Goal: Contribute content: Contribute content

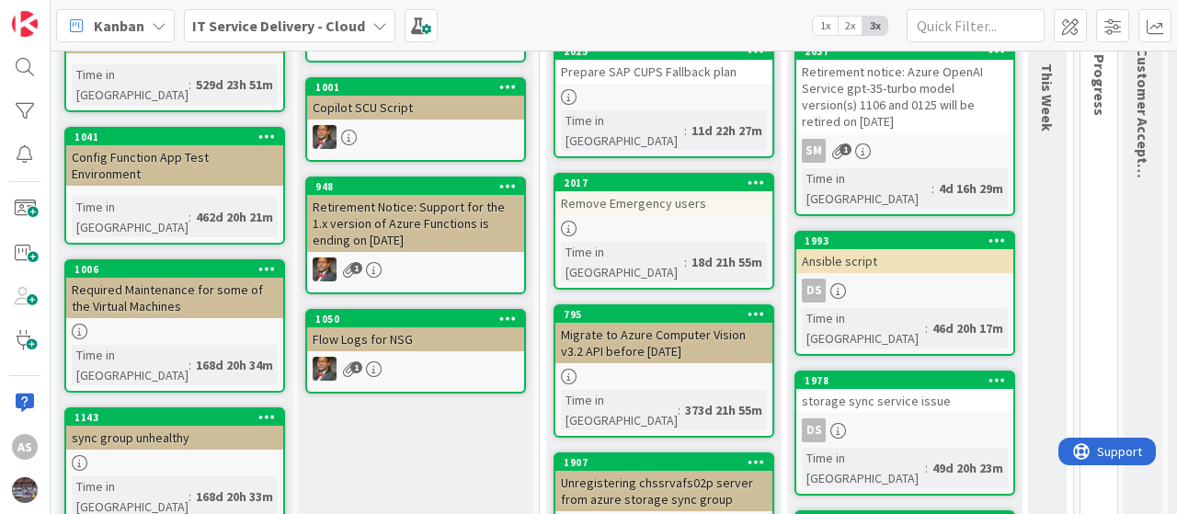
scroll to position [276, 0]
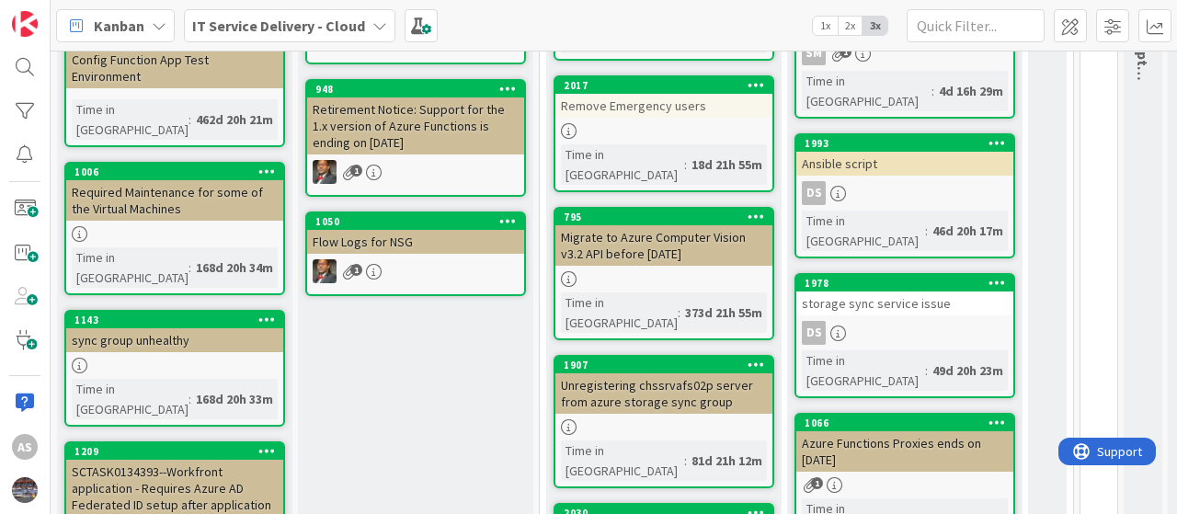
click at [620, 97] on link "2017 Remove Emergency users Time in [GEOGRAPHIC_DATA] : 18d 21h 55m" at bounding box center [664, 133] width 221 height 117
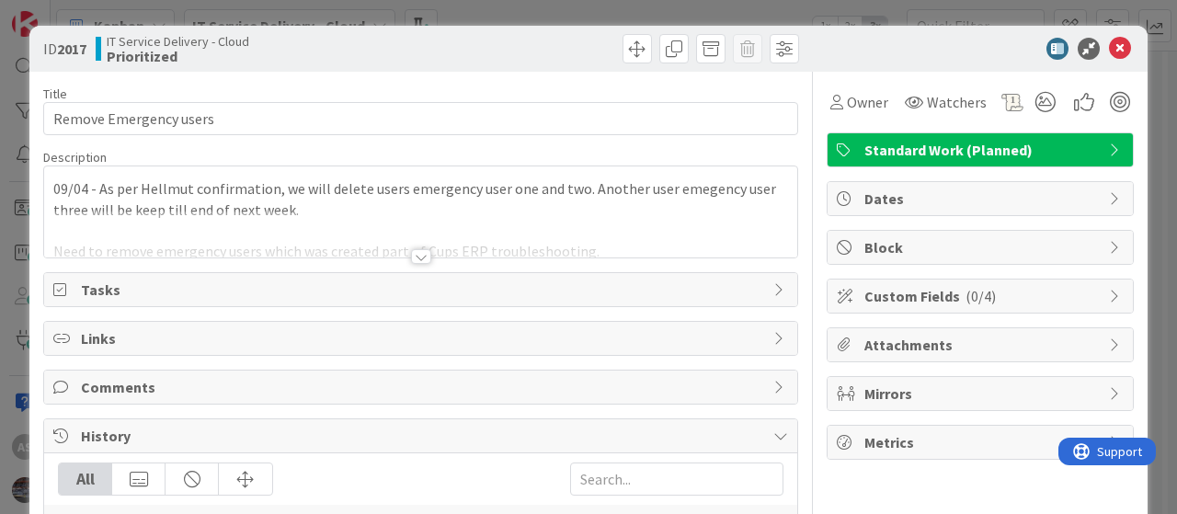
click at [53, 187] on div "09/04 - As per Hellmut confirmation, we will delete users emergency user one an…" at bounding box center [420, 211] width 753 height 91
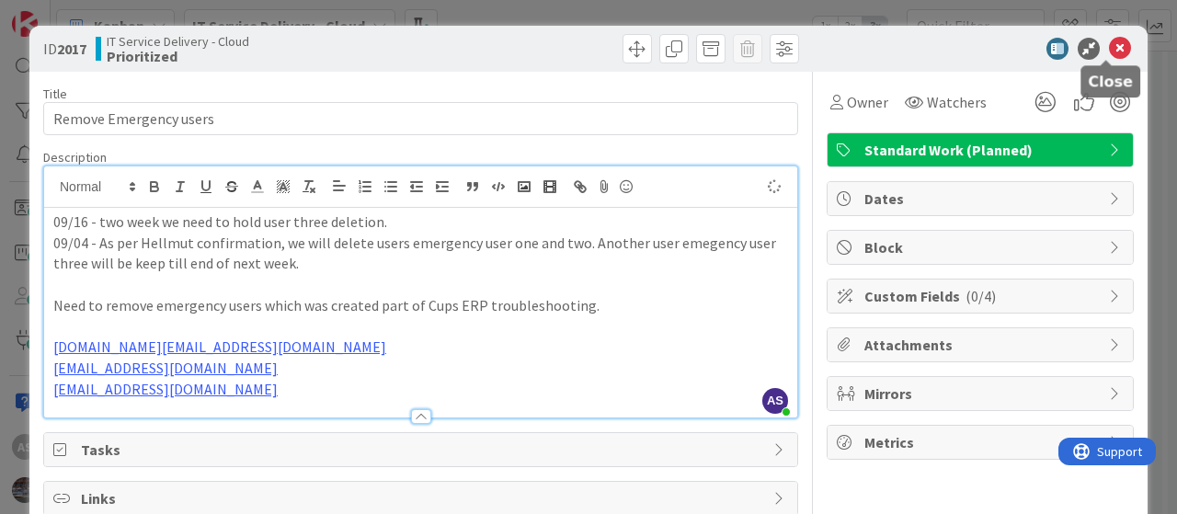
click at [1109, 43] on icon at bounding box center [1120, 49] width 22 height 22
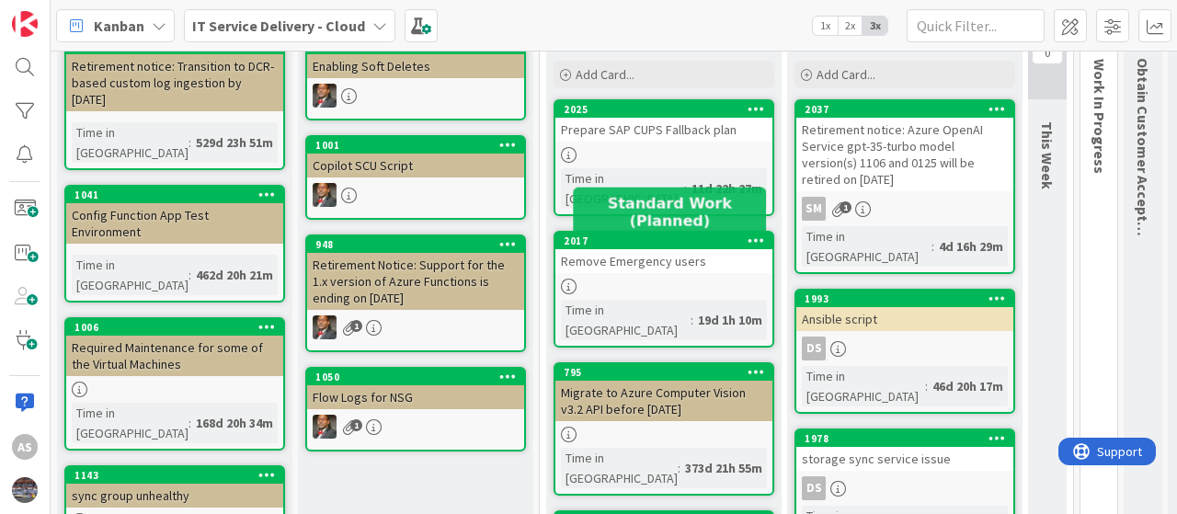
scroll to position [92, 0]
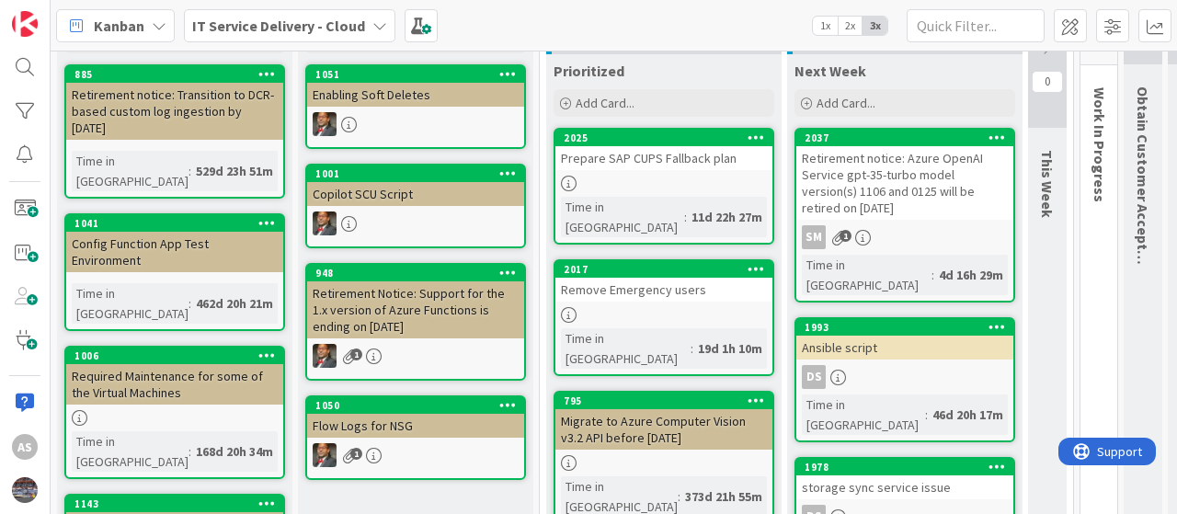
click at [675, 179] on div at bounding box center [664, 184] width 217 height 16
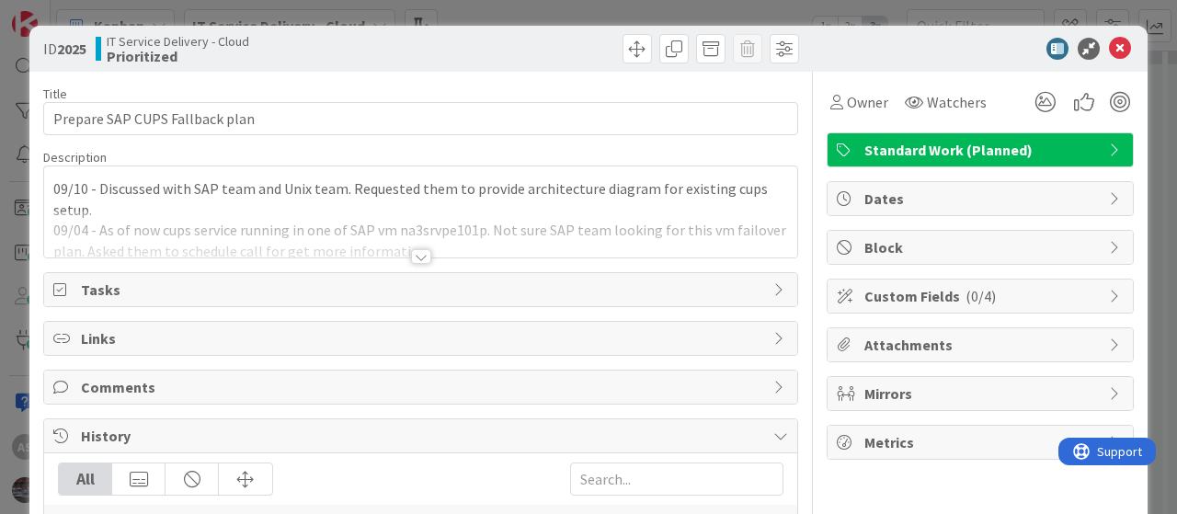
click at [51, 187] on div "09/10 - Discussed with SAP team and Unix team. Requested them to provide archit…" at bounding box center [420, 211] width 753 height 91
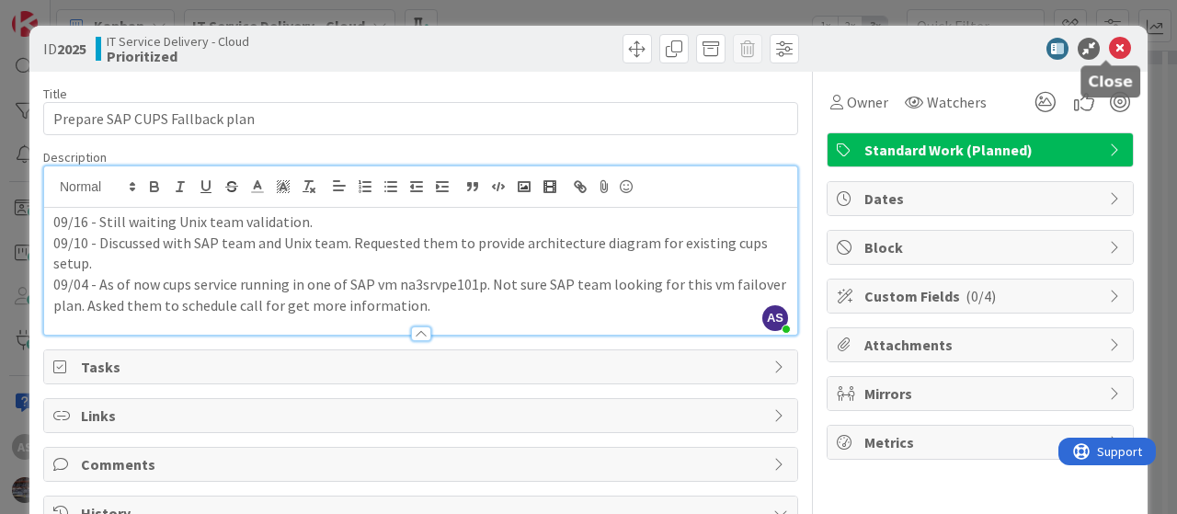
click at [1113, 49] on icon at bounding box center [1120, 49] width 22 height 22
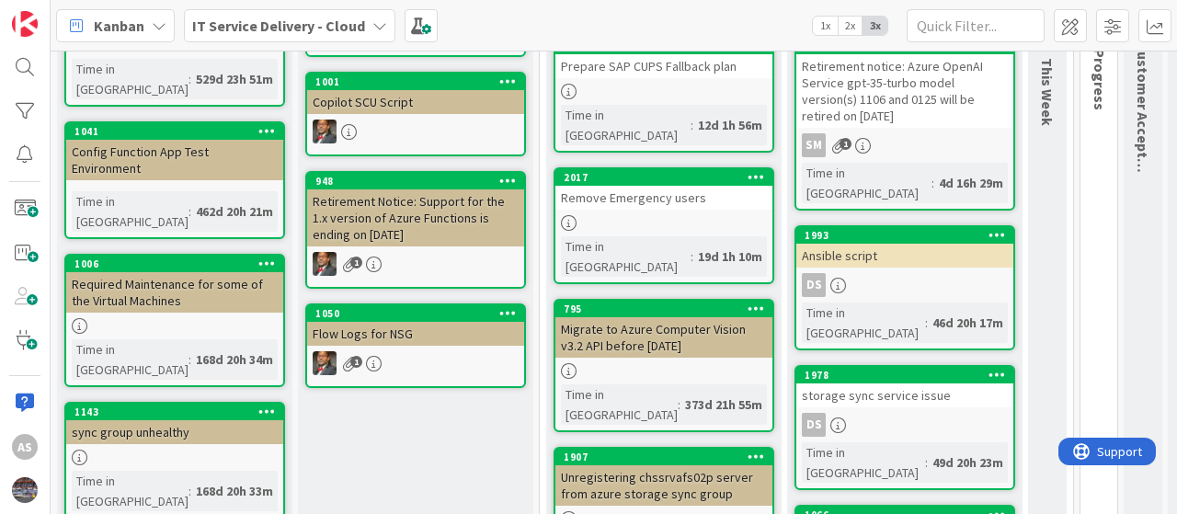
scroll to position [276, 0]
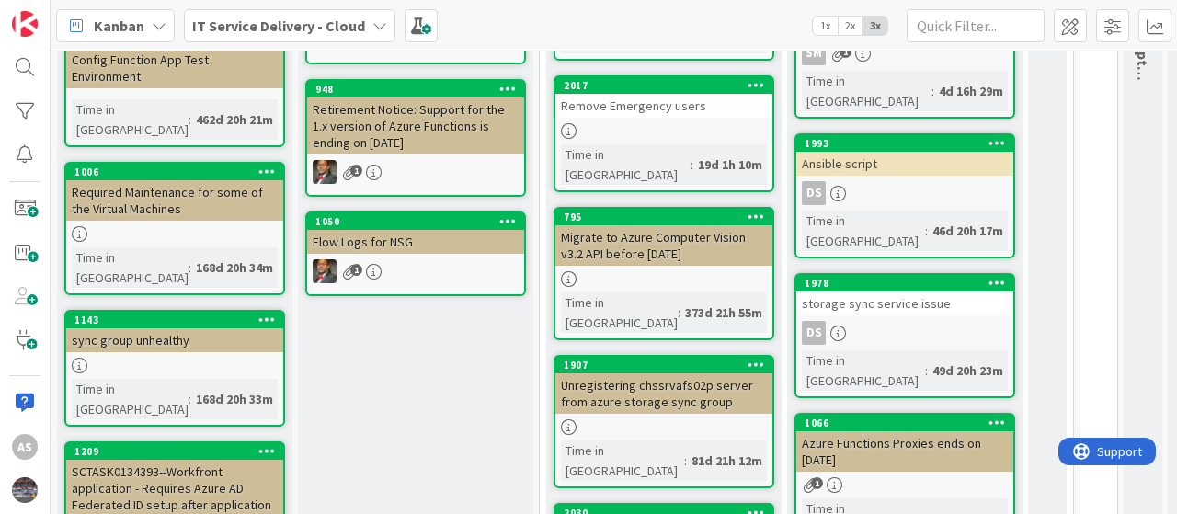
click at [667, 373] on div "Unregistering chssrvafs02p server from azure storage sync group" at bounding box center [664, 393] width 217 height 40
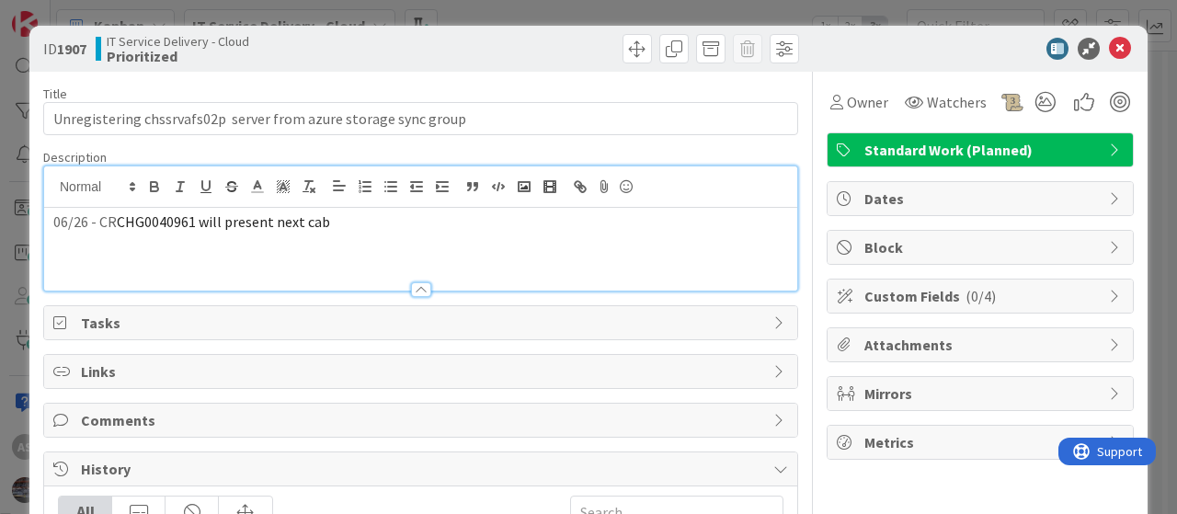
click at [51, 191] on div "06/26 - CR CHG0040961 will present next cab" at bounding box center [420, 228] width 753 height 124
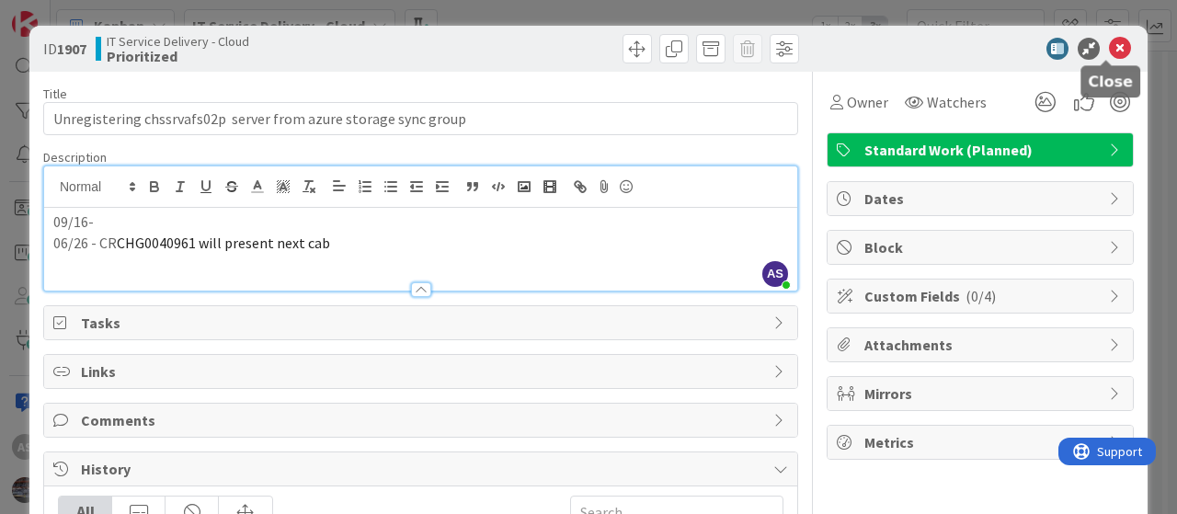
click at [1113, 43] on icon at bounding box center [1120, 49] width 22 height 22
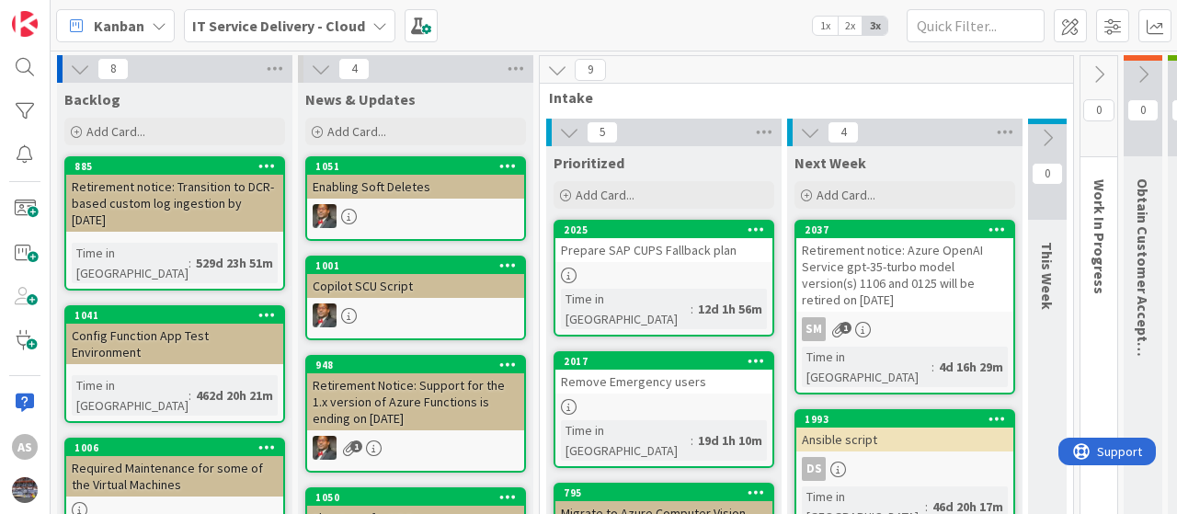
click at [373, 30] on icon at bounding box center [380, 25] width 15 height 15
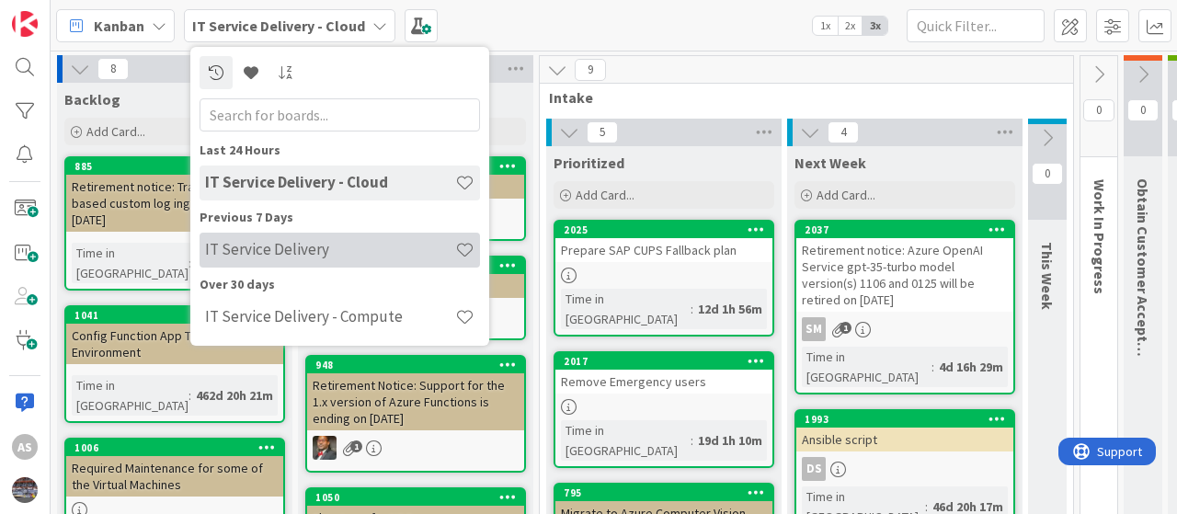
click at [293, 253] on h4 "IT Service Delivery" at bounding box center [330, 249] width 250 height 18
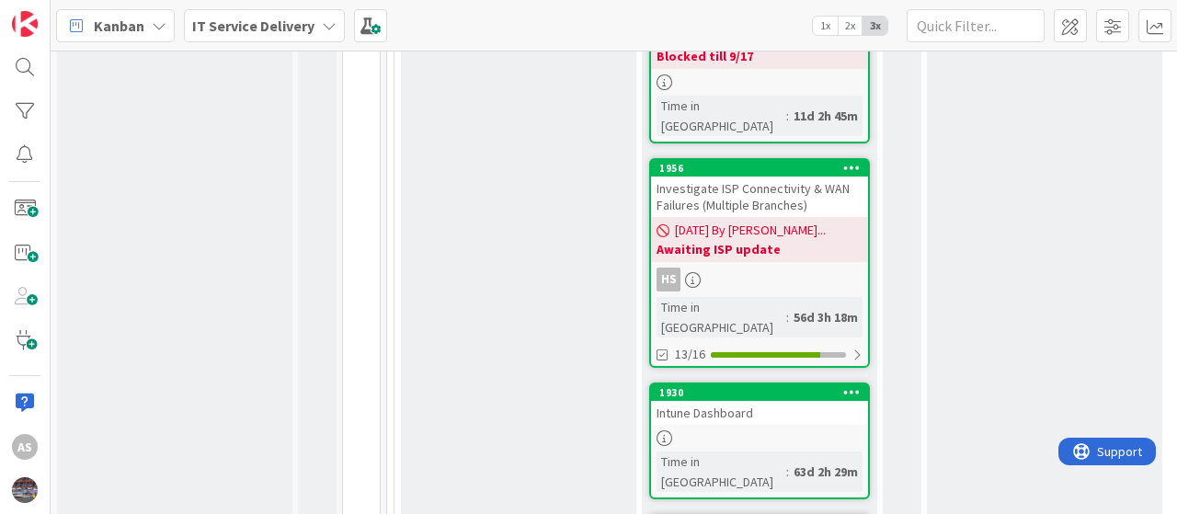
scroll to position [3326, 0]
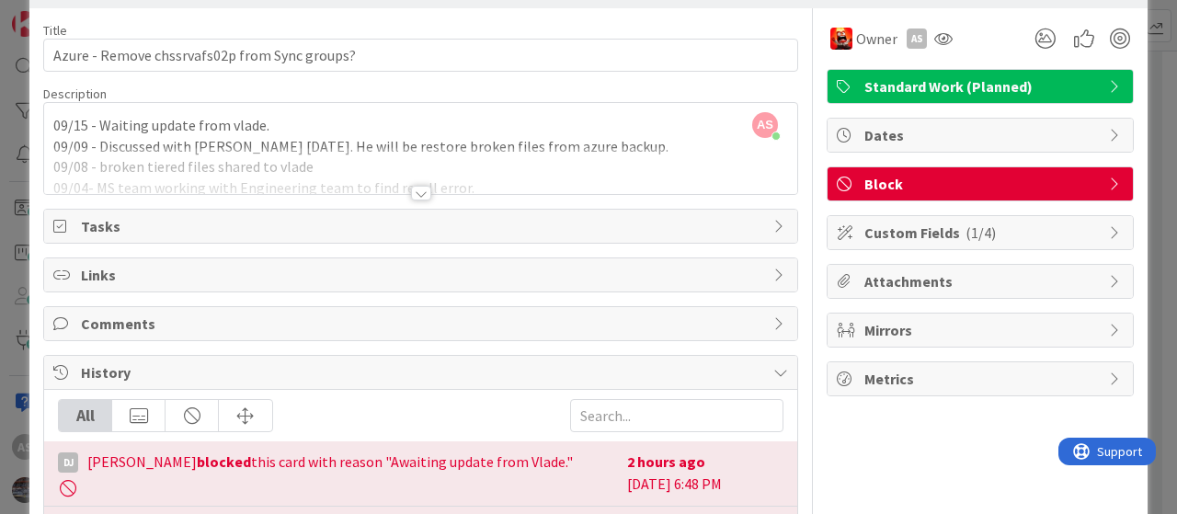
scroll to position [92, 0]
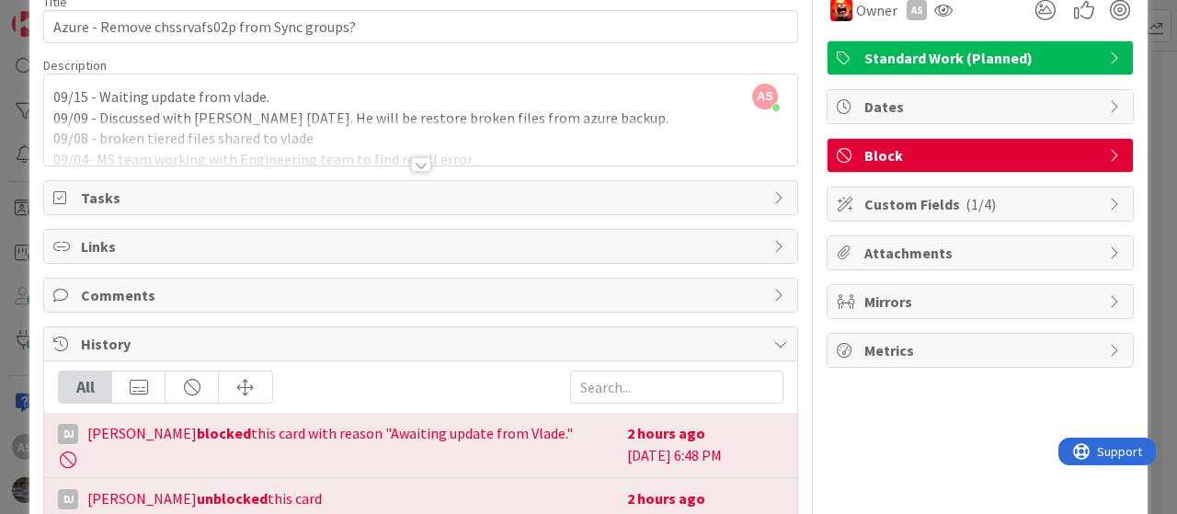
click at [305, 102] on div "AS [PERSON_NAME] just joined 09/15 - Waiting update from vlade. 09/09 - Discuss…" at bounding box center [420, 120] width 753 height 91
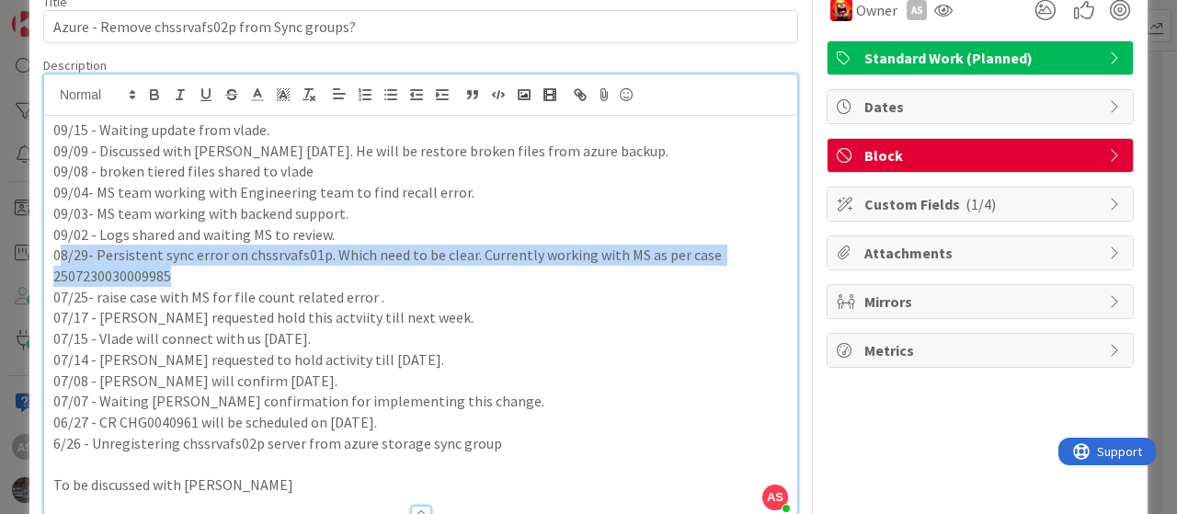
drag, startPoint x: 177, startPoint y: 273, endPoint x: 57, endPoint y: 257, distance: 120.7
click at [57, 257] on p "08/29- Persistent sync error on chssrvafs01p. Which need to be clear. Currently…" at bounding box center [420, 265] width 735 height 41
copy p "8/29- Persistent sync error on chssrvafs01p. Which need to be clear. Currently …"
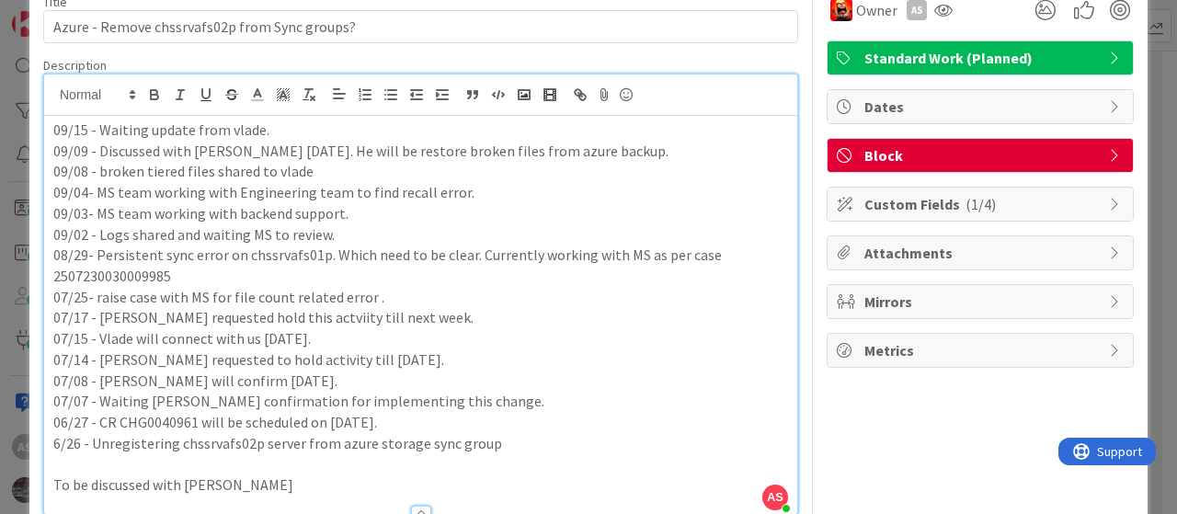
click at [169, 242] on p "09/02 - Logs shared and waiting MS to review." at bounding box center [420, 234] width 735 height 21
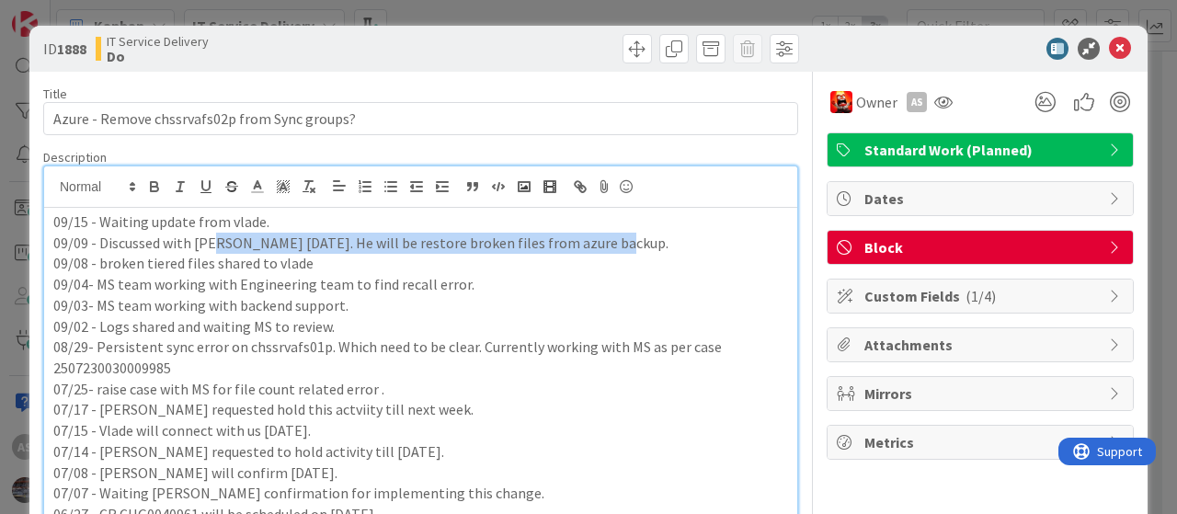
drag, startPoint x: 618, startPoint y: 244, endPoint x: 207, endPoint y: 246, distance: 411.2
click at [207, 246] on p "09/09 - Discussed with [PERSON_NAME] [DATE]. He will be restore broken files fr…" at bounding box center [420, 243] width 735 height 21
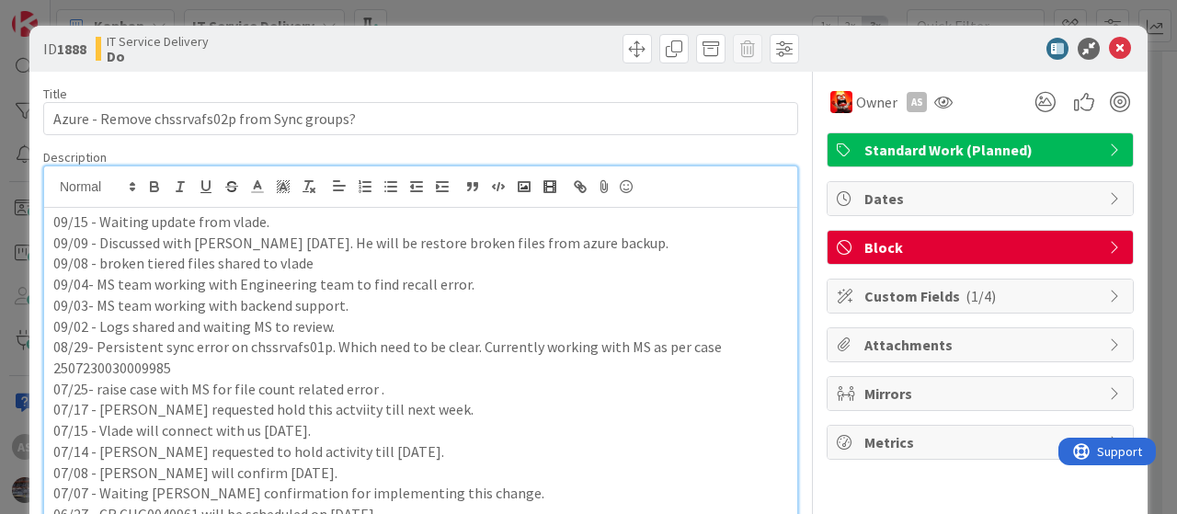
click at [463, 253] on p "09/08 - broken tiered files shared to vlade" at bounding box center [420, 263] width 735 height 21
drag, startPoint x: 405, startPoint y: 238, endPoint x: 455, endPoint y: 238, distance: 50.6
click at [455, 238] on p "09/09 - Discussed with [PERSON_NAME] [DATE]. He will be restore broken files fr…" at bounding box center [420, 243] width 735 height 21
click at [1109, 52] on icon at bounding box center [1120, 49] width 22 height 22
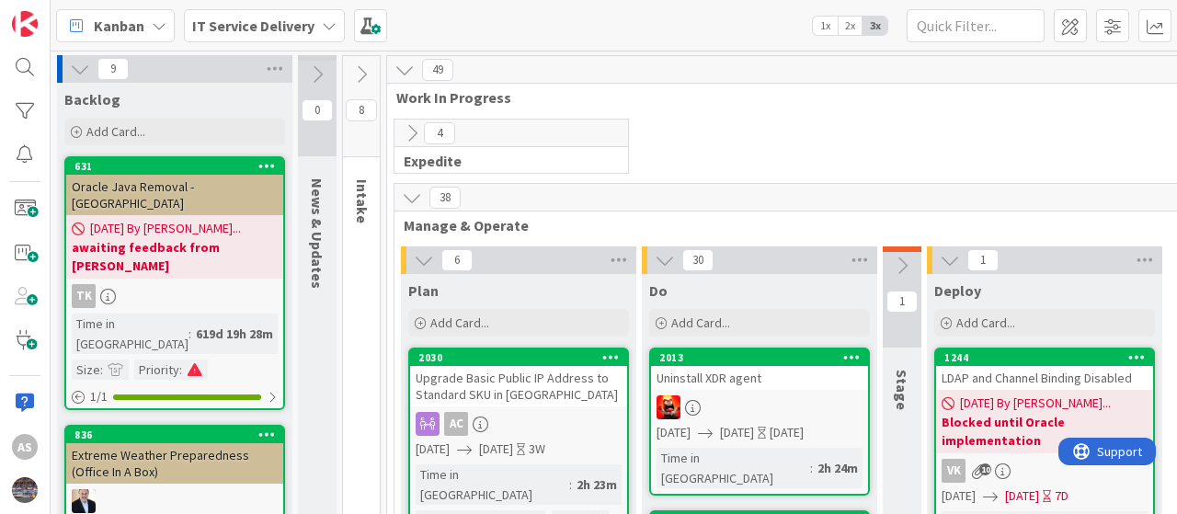
click at [327, 23] on icon at bounding box center [329, 25] width 15 height 15
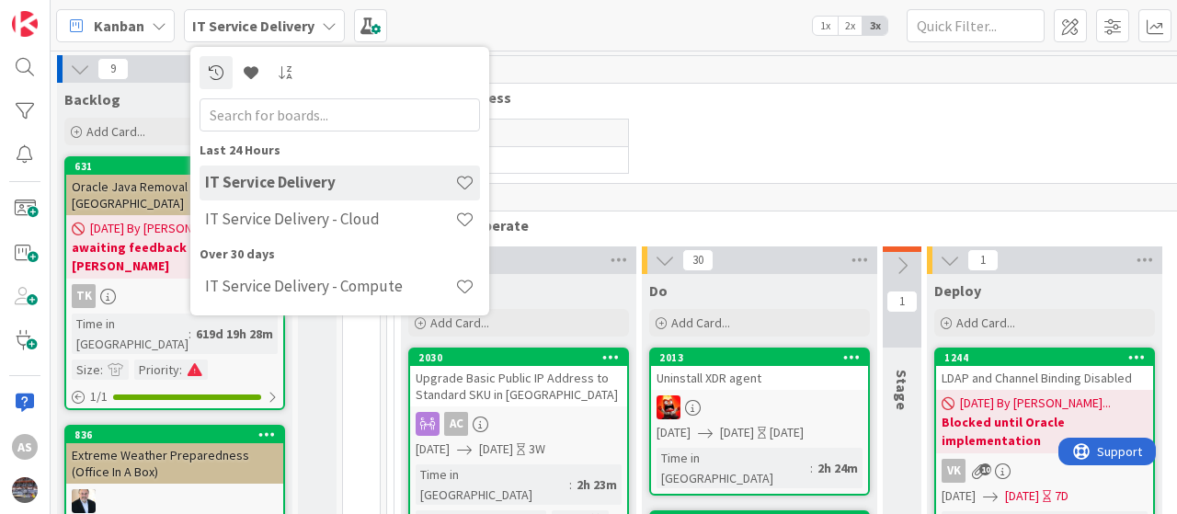
click at [327, 214] on h4 "IT Service Delivery - Cloud" at bounding box center [330, 219] width 250 height 18
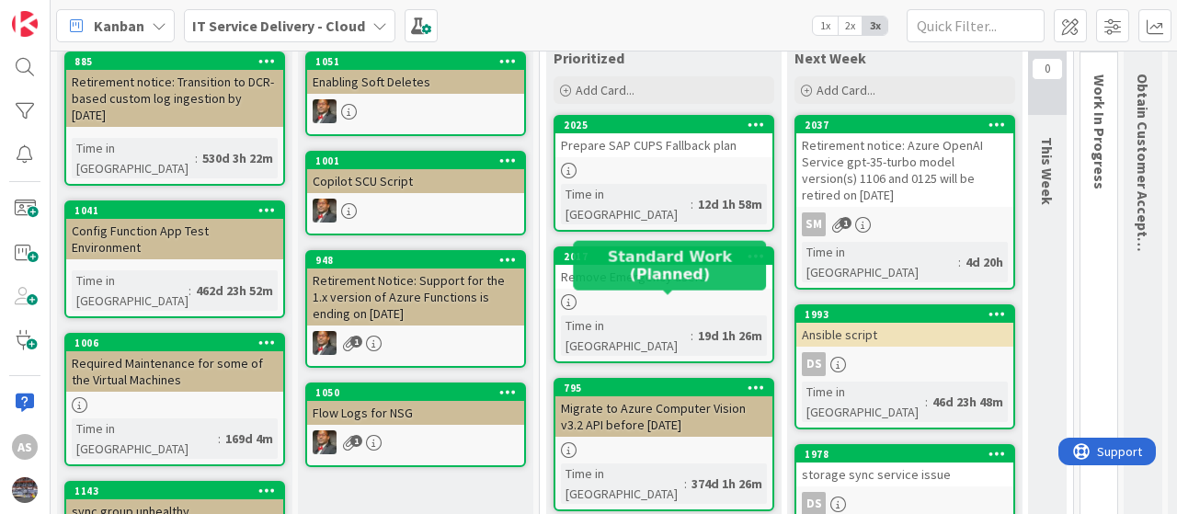
scroll to position [276, 0]
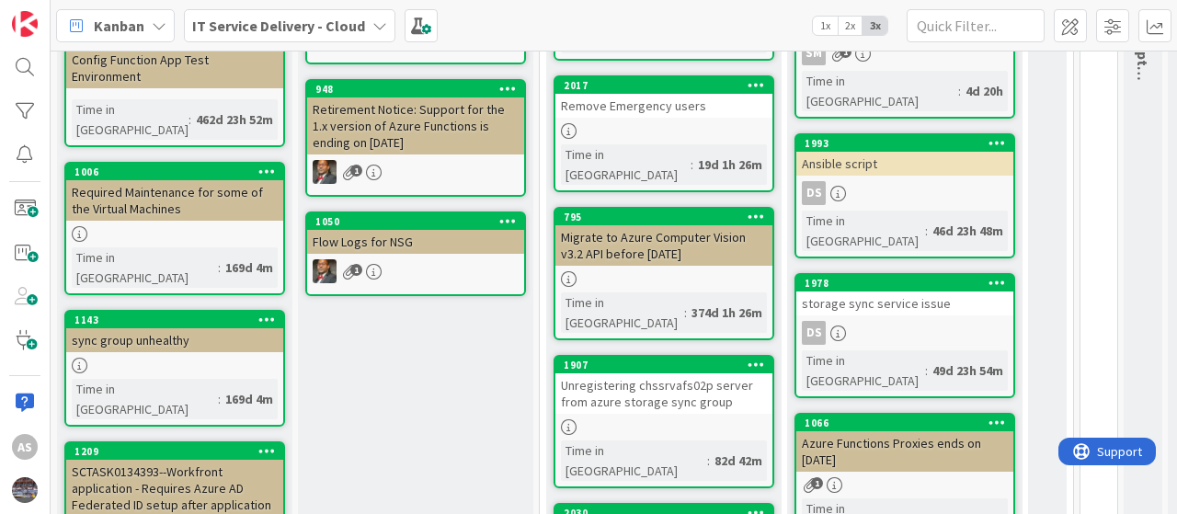
click at [634, 373] on div "Unregistering chssrvafs02p server from azure storage sync group" at bounding box center [664, 393] width 217 height 40
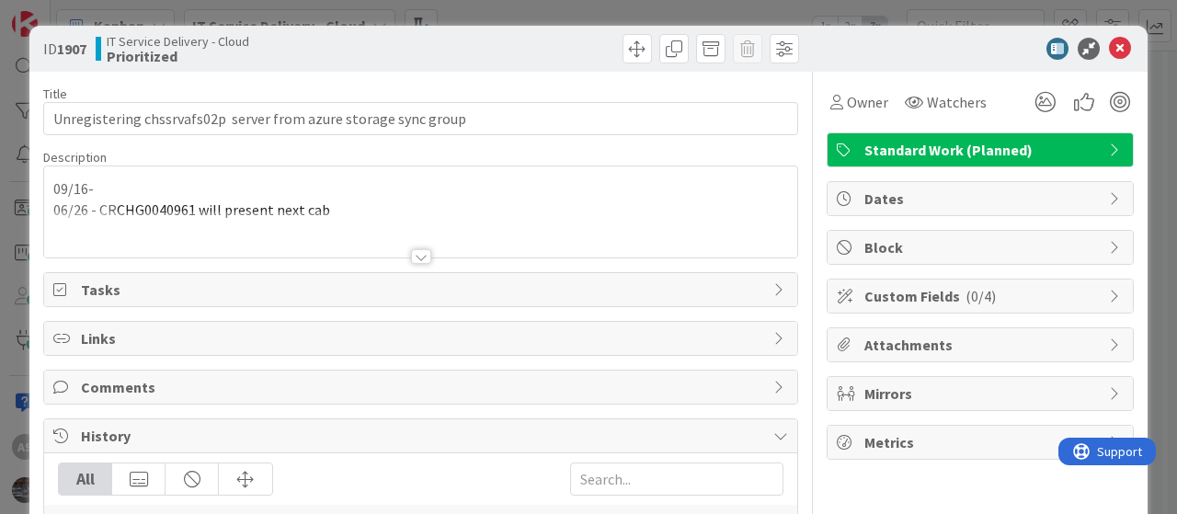
click at [144, 184] on div "09/16- 06/26 - CR CHG0040961 will present next cab" at bounding box center [420, 211] width 753 height 91
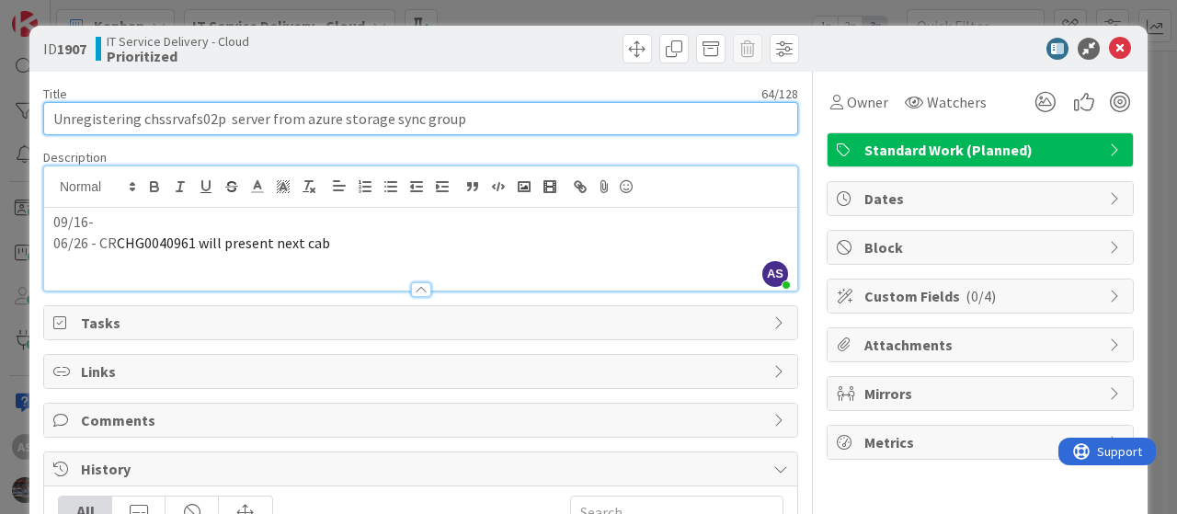
click at [189, 124] on input "Unregistering chssrvafs02p server from azure storage sync group" at bounding box center [420, 118] width 755 height 33
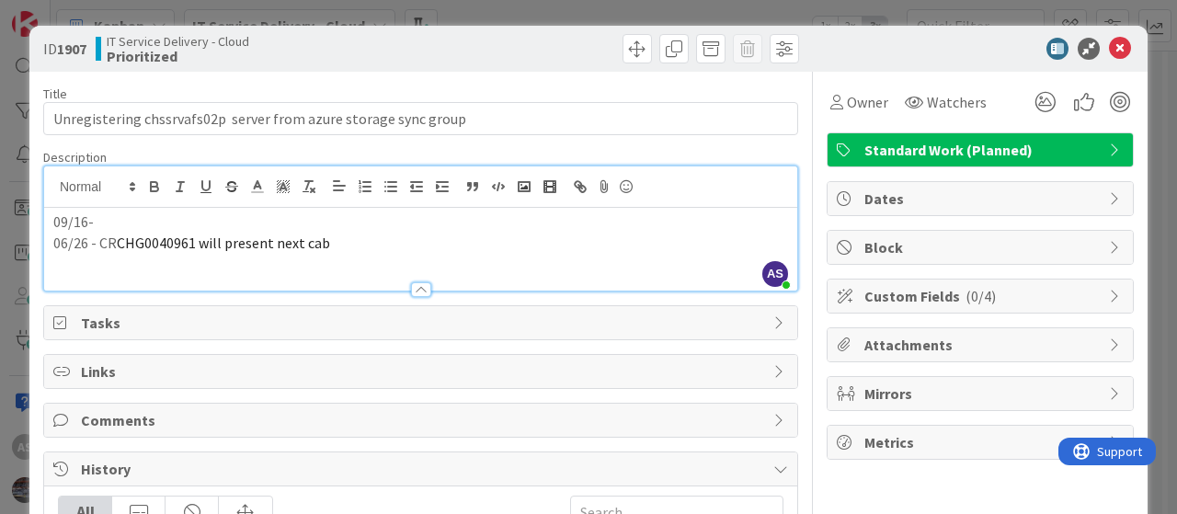
click at [137, 224] on p "09/16-" at bounding box center [420, 222] width 735 height 21
click at [164, 219] on p "09/16- This server Decommission hol" at bounding box center [420, 222] width 735 height 21
click at [405, 224] on p "09/16- This server chssrvafs02p decommission hol" at bounding box center [420, 222] width 735 height 21
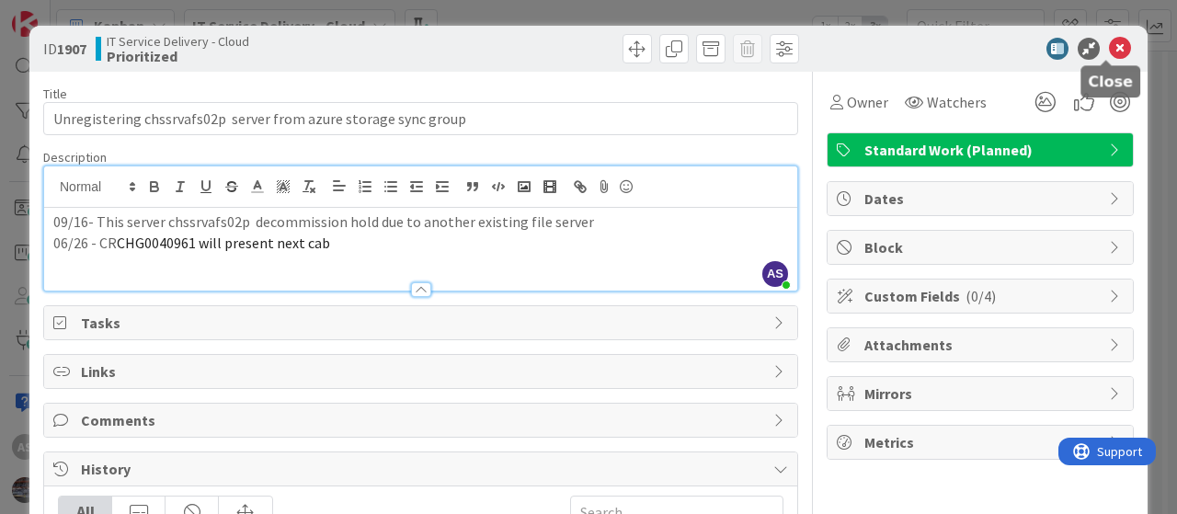
click at [1109, 47] on icon at bounding box center [1120, 49] width 22 height 22
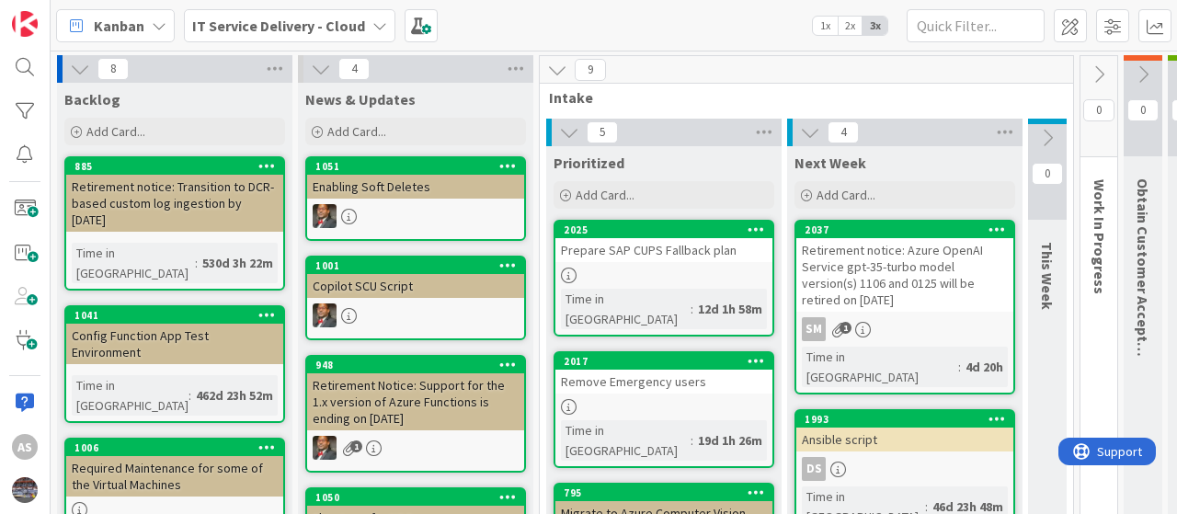
click at [373, 27] on icon at bounding box center [380, 25] width 15 height 15
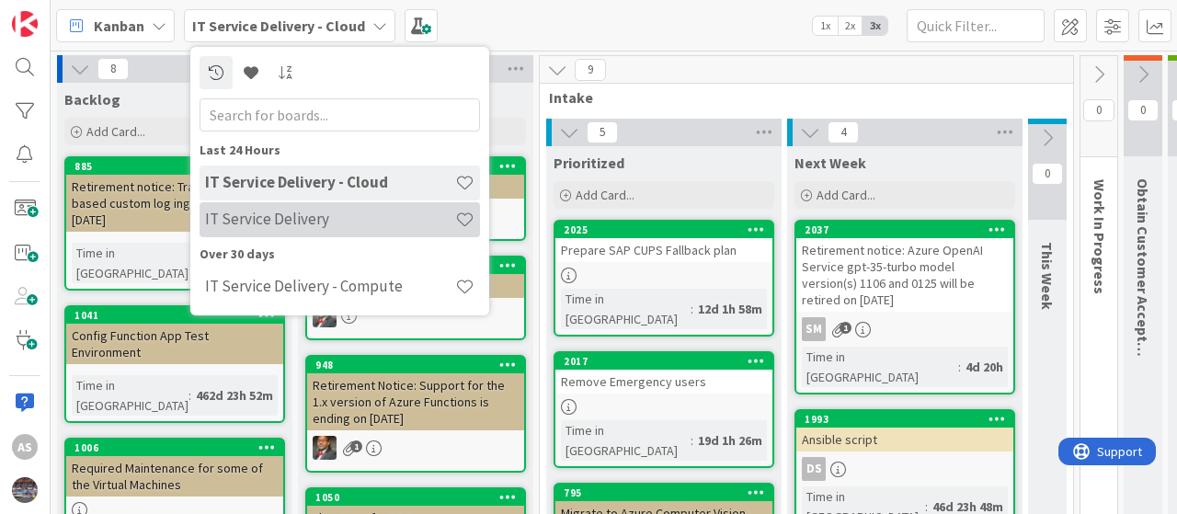
click at [293, 222] on h4 "IT Service Delivery" at bounding box center [330, 219] width 250 height 18
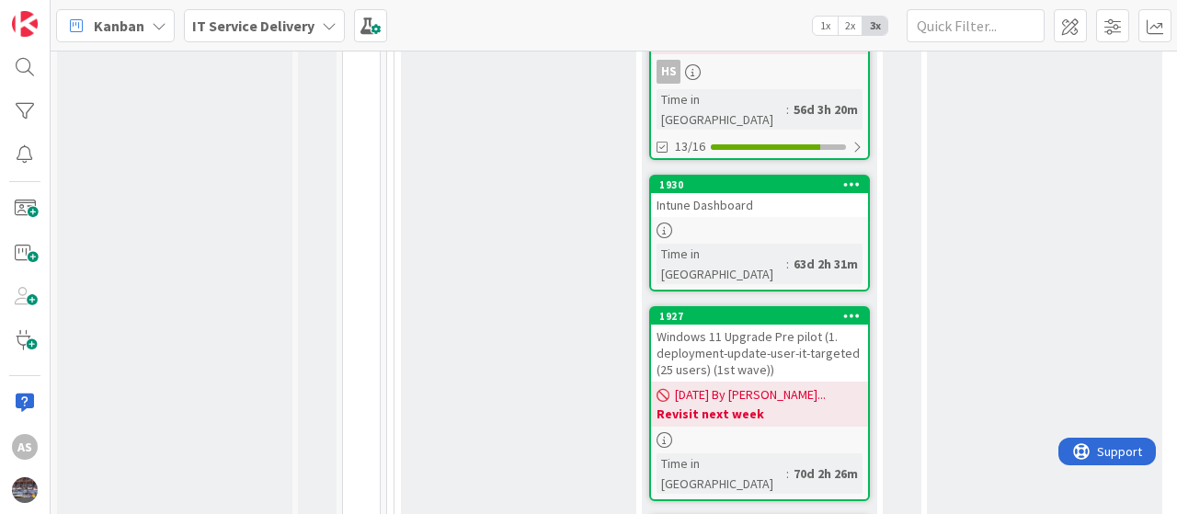
scroll to position [3312, 0]
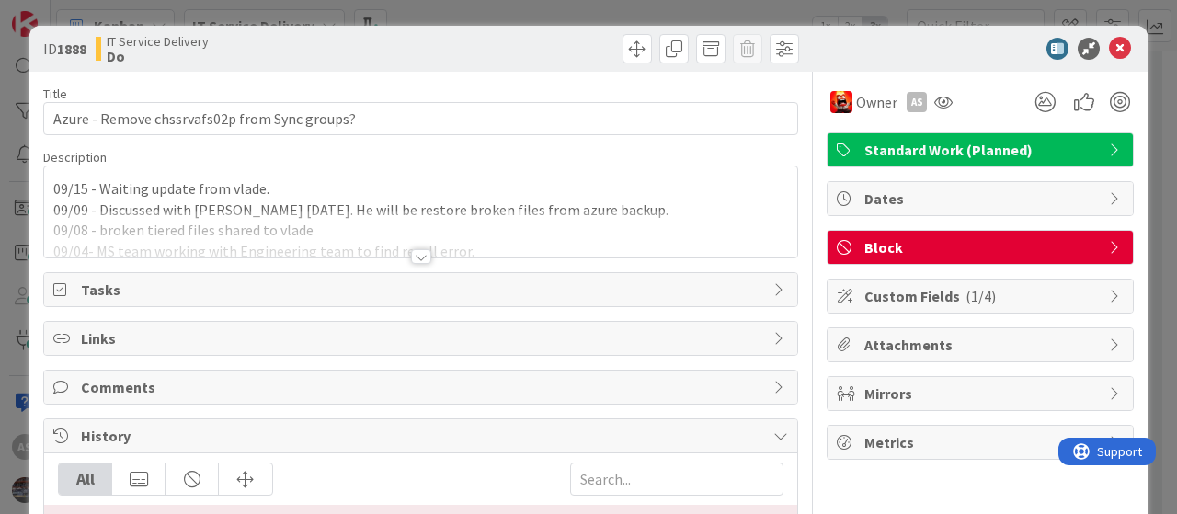
click at [238, 222] on div at bounding box center [420, 234] width 753 height 47
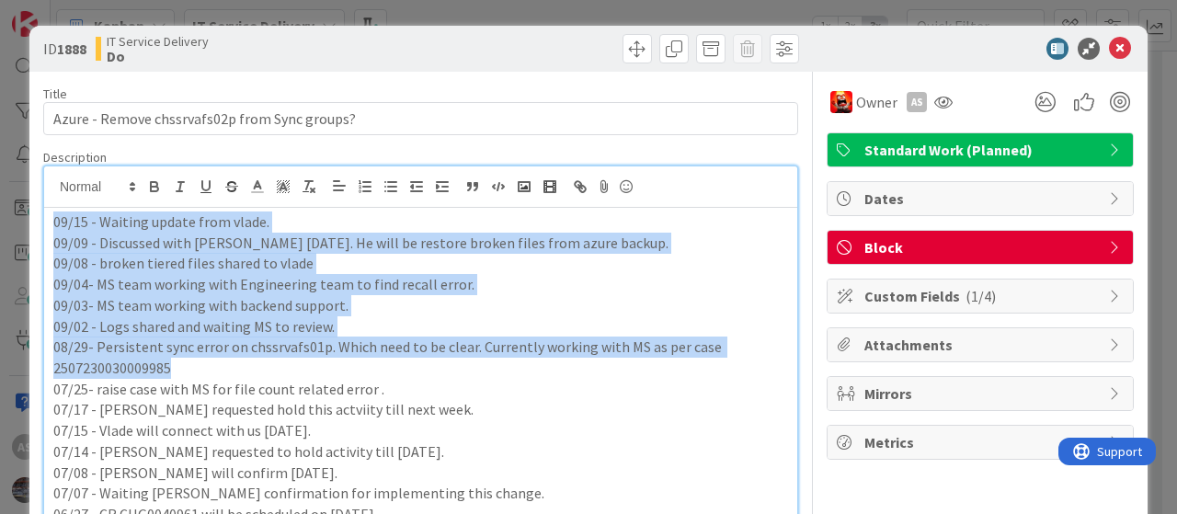
drag, startPoint x: 138, startPoint y: 341, endPoint x: 24, endPoint y: 212, distance: 172.0
click at [24, 212] on div "ID 1888 IT Service Delivery Do Title 45 / 128 Azure - Remove chssrvafs02p from …" at bounding box center [588, 257] width 1177 height 514
copy div "09/15 - Waiting update from vlade. 09/09 - Discussed with [PERSON_NAME] [DATE].…"
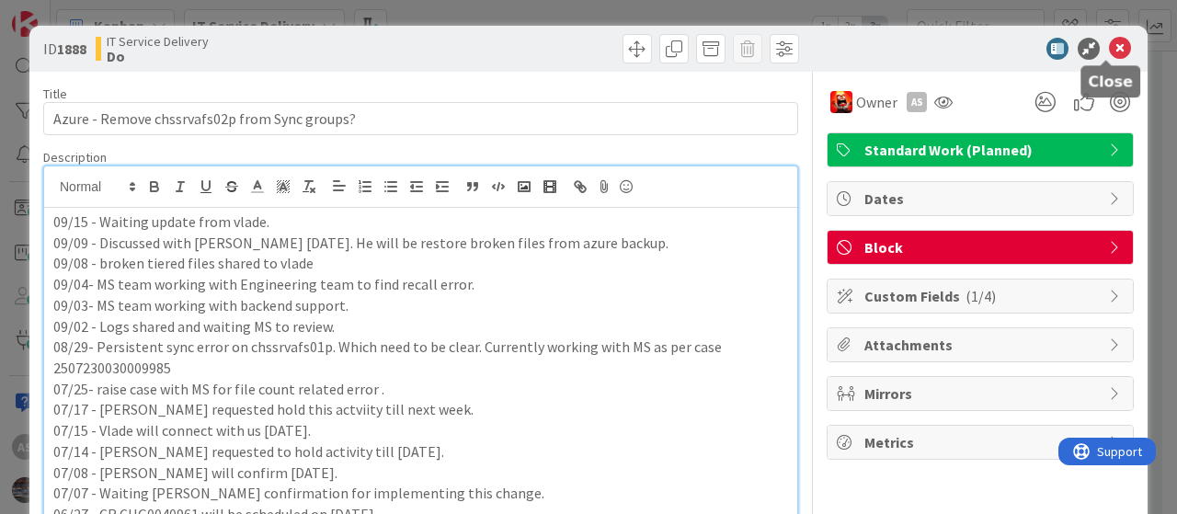
click at [1109, 38] on icon at bounding box center [1120, 49] width 22 height 22
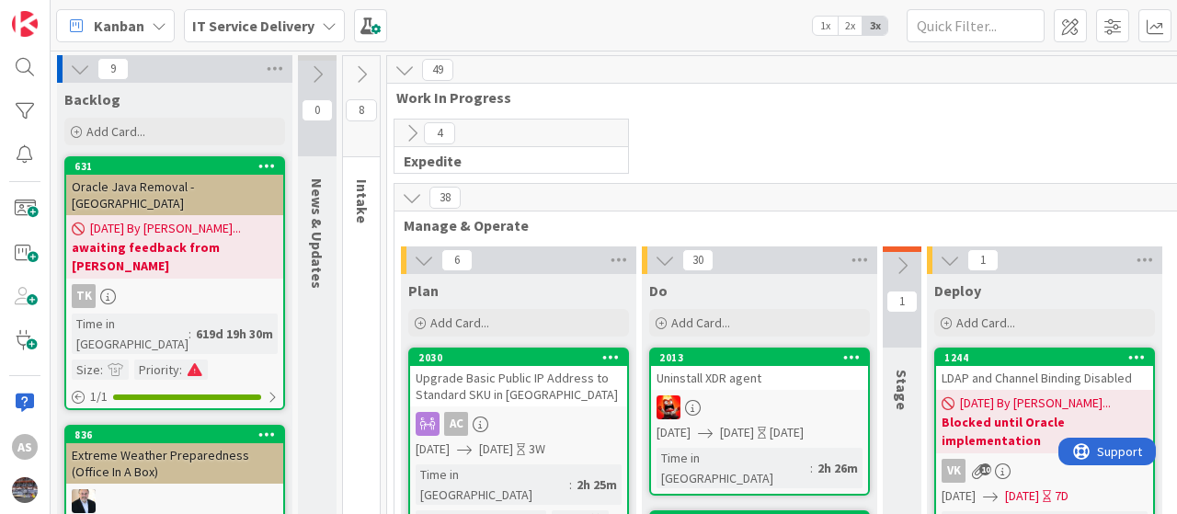
click at [328, 25] on icon at bounding box center [329, 25] width 15 height 15
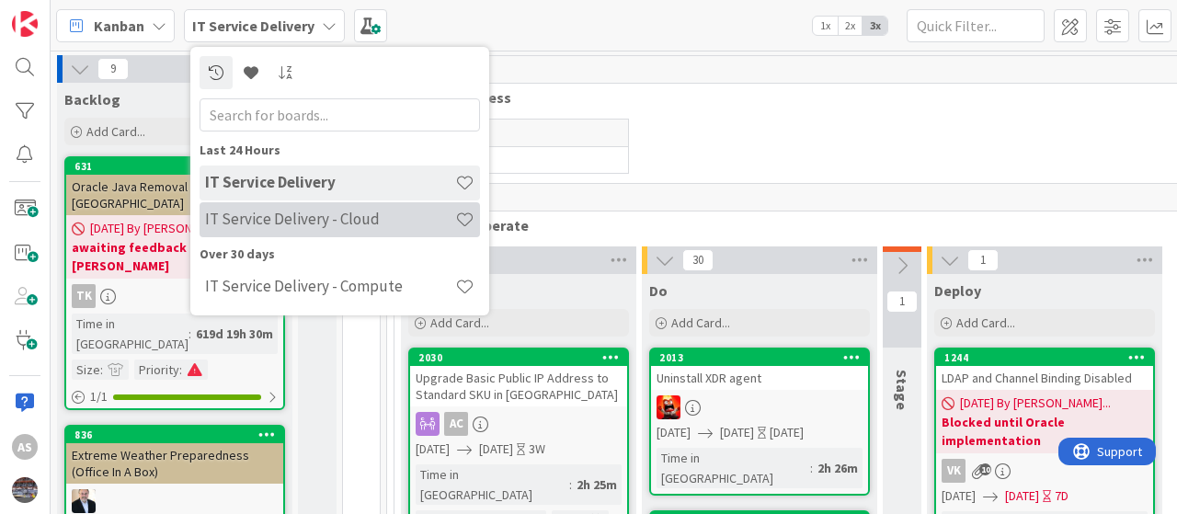
click at [318, 223] on h4 "IT Service Delivery - Cloud" at bounding box center [330, 219] width 250 height 18
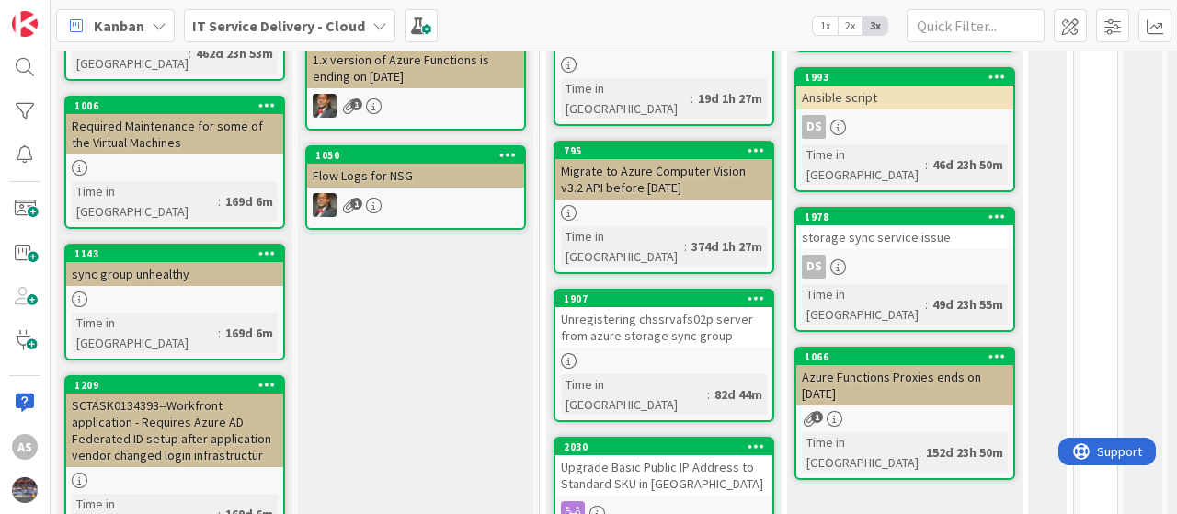
scroll to position [276, 0]
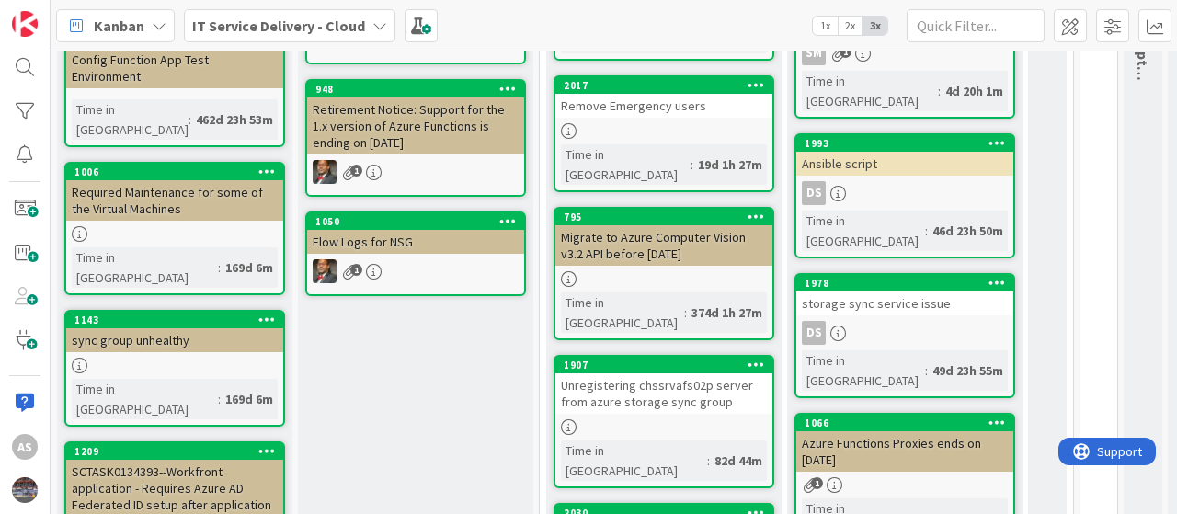
click at [664, 373] on div "Unregistering chssrvafs02p server from azure storage sync group" at bounding box center [664, 393] width 217 height 40
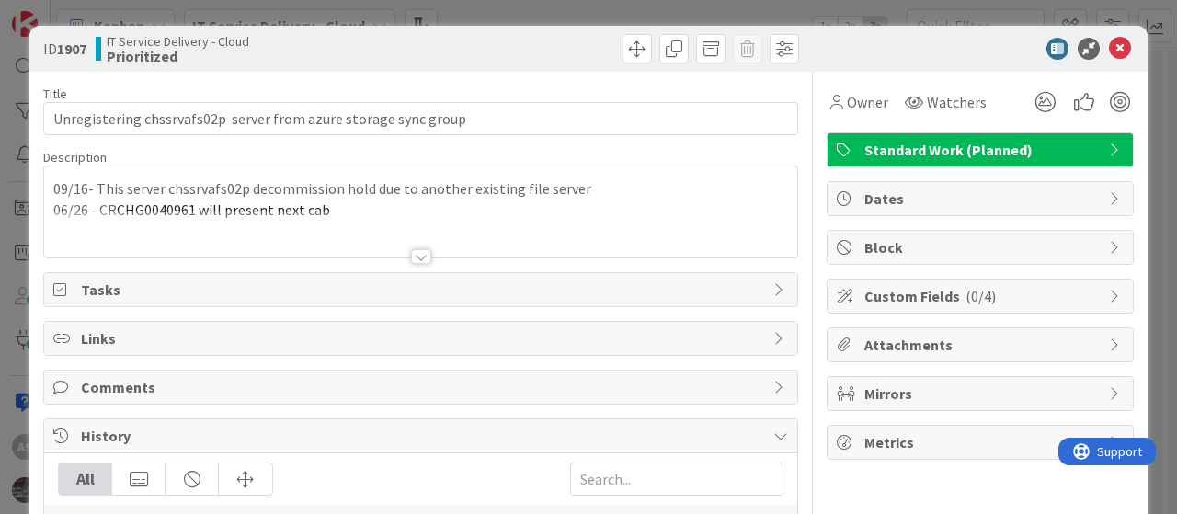
click at [620, 183] on div "09/16- This server chssrvafs02p decommission hold due to another existing file …" at bounding box center [420, 211] width 753 height 91
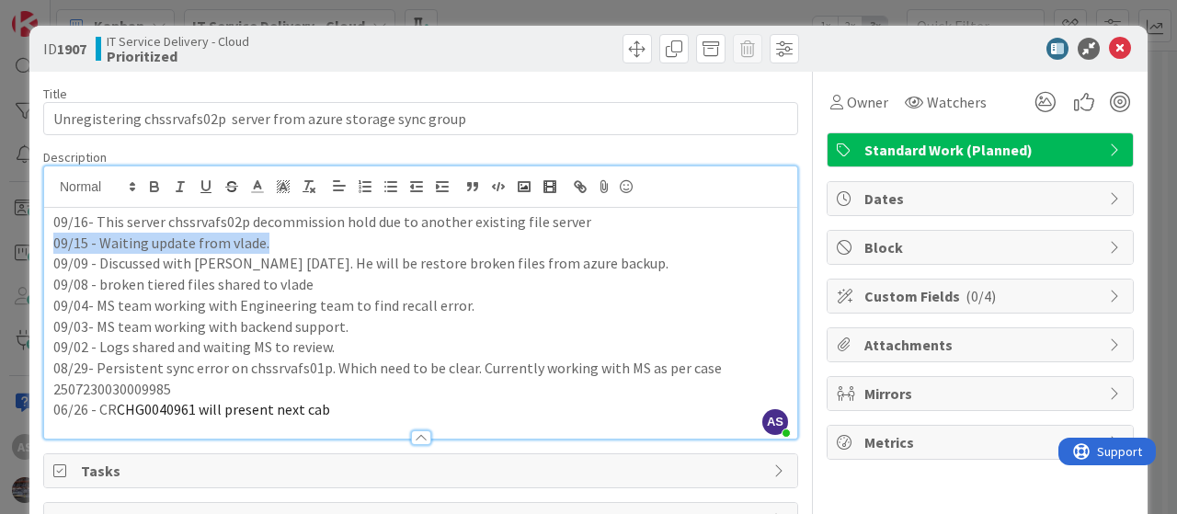
drag, startPoint x: 280, startPoint y: 241, endPoint x: 22, endPoint y: 239, distance: 257.6
click at [22, 239] on div "ID 1907 IT Service Delivery - Cloud Prioritized Title 64 / 128 Unregistering ch…" at bounding box center [588, 257] width 1177 height 514
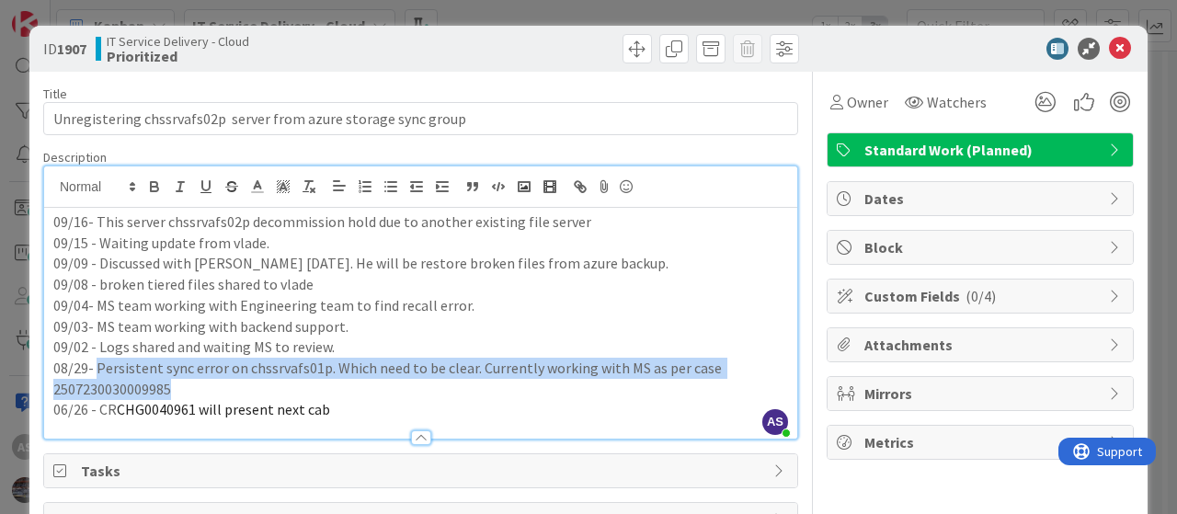
drag, startPoint x: 96, startPoint y: 365, endPoint x: 208, endPoint y: 378, distance: 113.0
click at [208, 378] on p "08/29- Persistent sync error on chssrvafs01p. Which need to be clear. Currently…" at bounding box center [420, 378] width 735 height 41
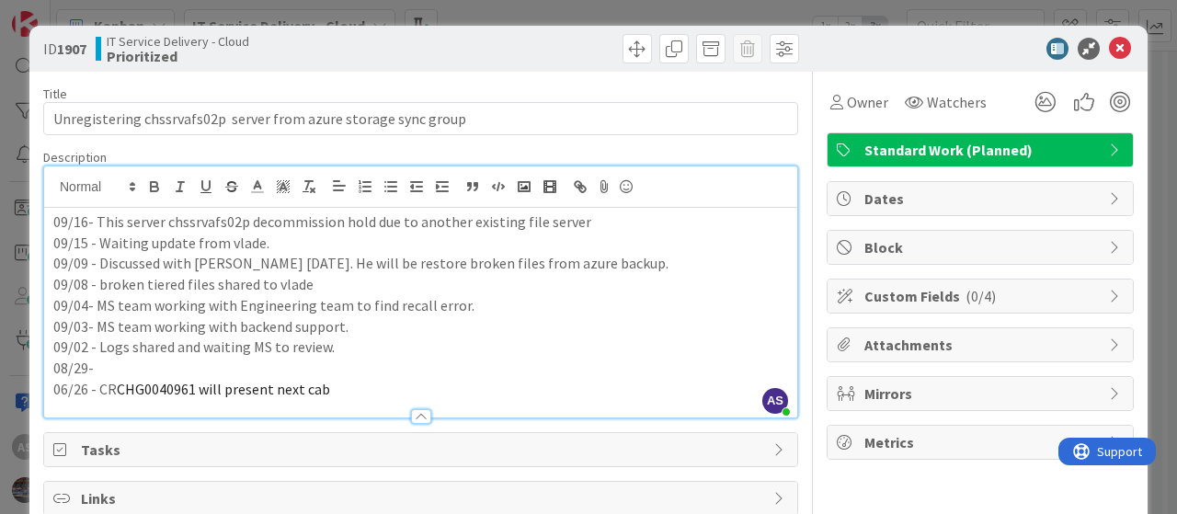
click at [581, 220] on p "09/16- This server chssrvafs02p decommission hold due to another existing file …" at bounding box center [420, 222] width 735 height 21
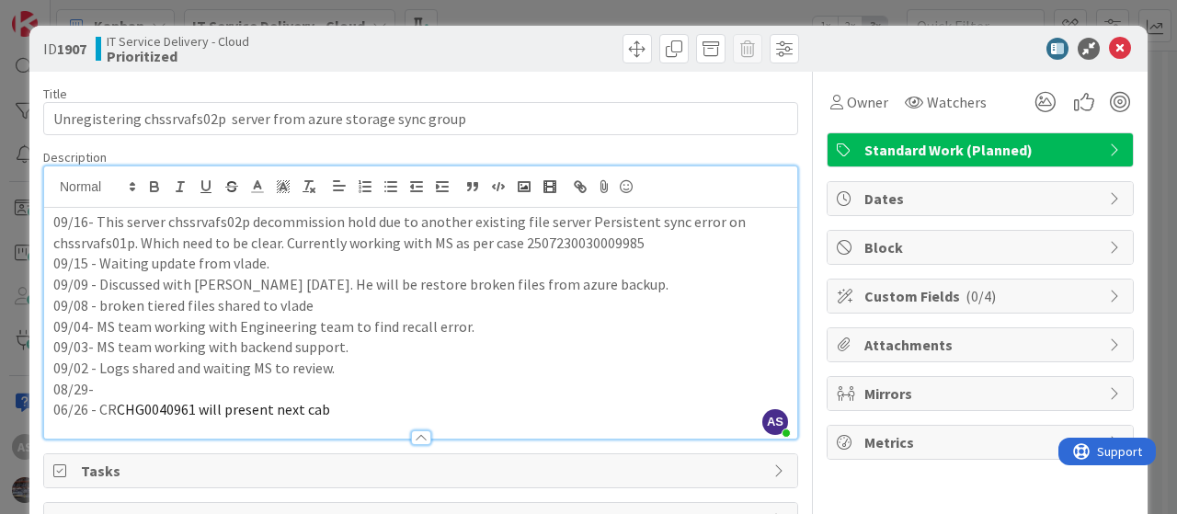
click at [81, 236] on p "09/16- This server chssrvafs02p decommission hold due to another existing file …" at bounding box center [420, 232] width 735 height 41
click at [82, 236] on p "09/16- This server chssrvafs02p decommission hold due to another existing file …" at bounding box center [420, 232] width 735 height 41
click at [580, 220] on p "09/16- This server chssrvafs02p decommission hold due to another existing file …" at bounding box center [420, 232] width 735 height 41
click at [131, 241] on p "09/16- This server chssrvafs02p decommission hold due to another existing file …" at bounding box center [420, 232] width 735 height 41
drag, startPoint x: 265, startPoint y: 242, endPoint x: 427, endPoint y: 242, distance: 161.9
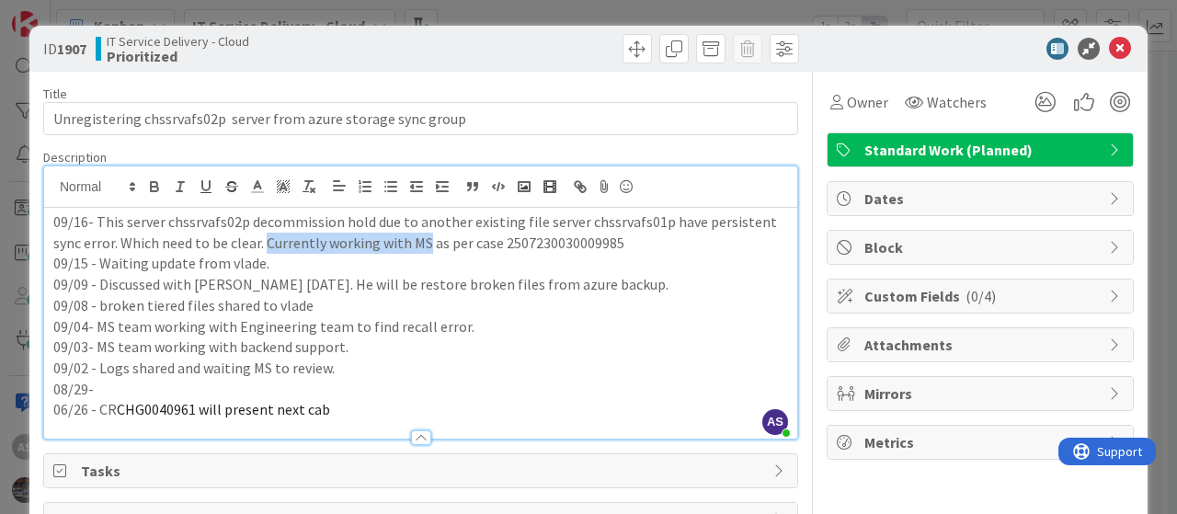
click at [427, 242] on p "09/16- This server chssrvafs02p decommission hold due to another existing file …" at bounding box center [420, 232] width 735 height 41
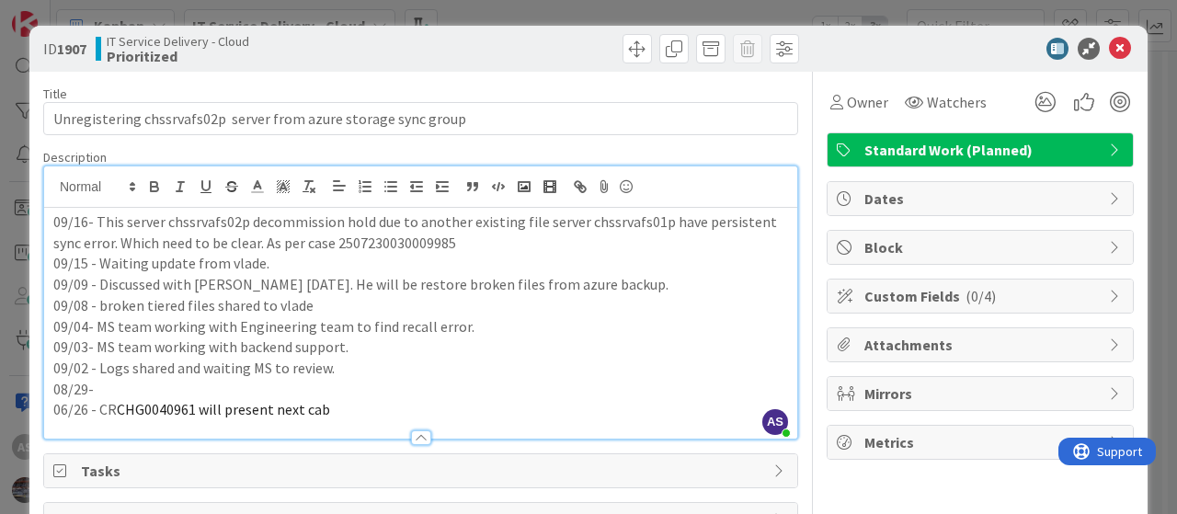
click at [307, 242] on p "09/16- This server chssrvafs02p decommission hold due to another existing file …" at bounding box center [420, 232] width 735 height 41
click at [488, 240] on p "09/16- This server chssrvafs02p decommission hold due to another existing file …" at bounding box center [420, 232] width 735 height 41
drag, startPoint x: 98, startPoint y: 303, endPoint x: 299, endPoint y: 297, distance: 201.5
click at [299, 297] on p "09/08 - broken tiered files shared to vlade" at bounding box center [420, 305] width 735 height 21
click at [491, 240] on p "09/16- This server chssrvafs02p decommission hold due to another existing file …" at bounding box center [420, 232] width 735 height 41
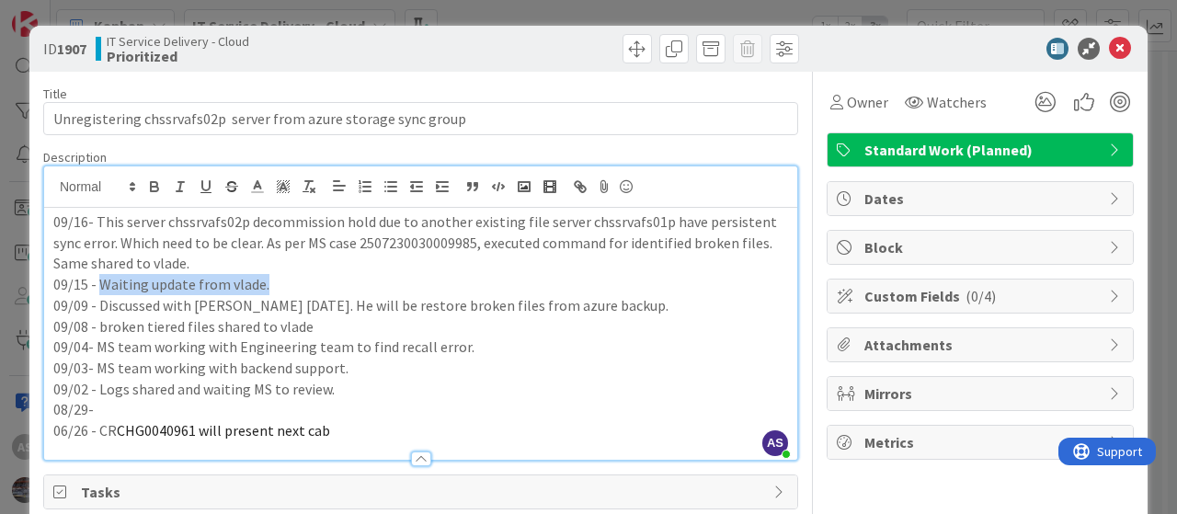
drag, startPoint x: 271, startPoint y: 281, endPoint x: 99, endPoint y: 281, distance: 172.0
click at [99, 281] on p "09/15 - Waiting update from vlade." at bounding box center [420, 284] width 735 height 21
drag, startPoint x: 50, startPoint y: 281, endPoint x: 445, endPoint y: 399, distance: 413.0
click at [445, 399] on div "09/16- This server chssrvafs02p decommission hold due to another existing file …" at bounding box center [420, 334] width 753 height 252
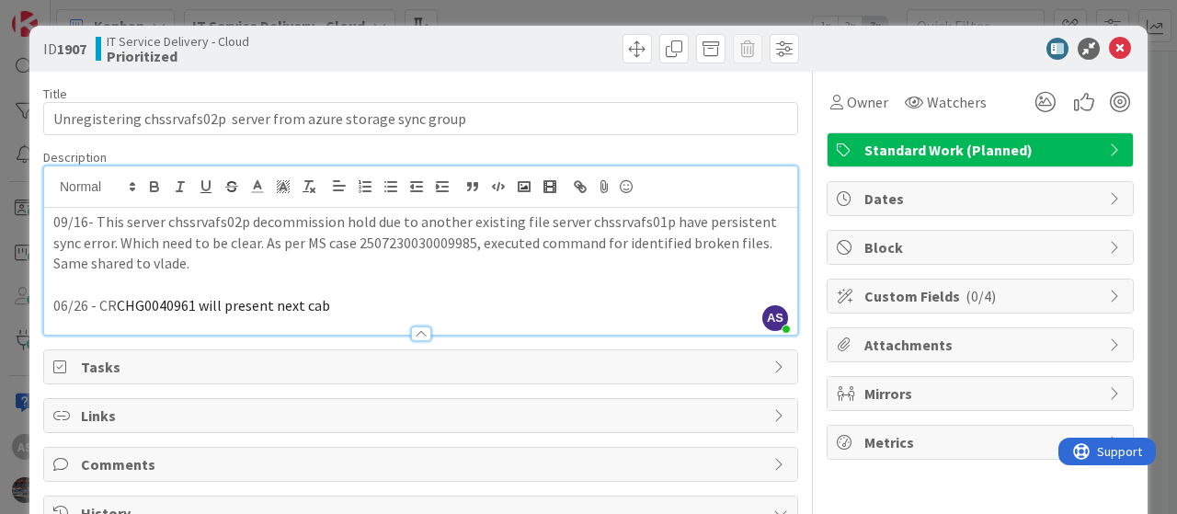
click at [206, 260] on p "09/16- This server chssrvafs02p decommission hold due to another existing file …" at bounding box center [420, 243] width 735 height 63
click at [157, 277] on p at bounding box center [420, 284] width 735 height 21
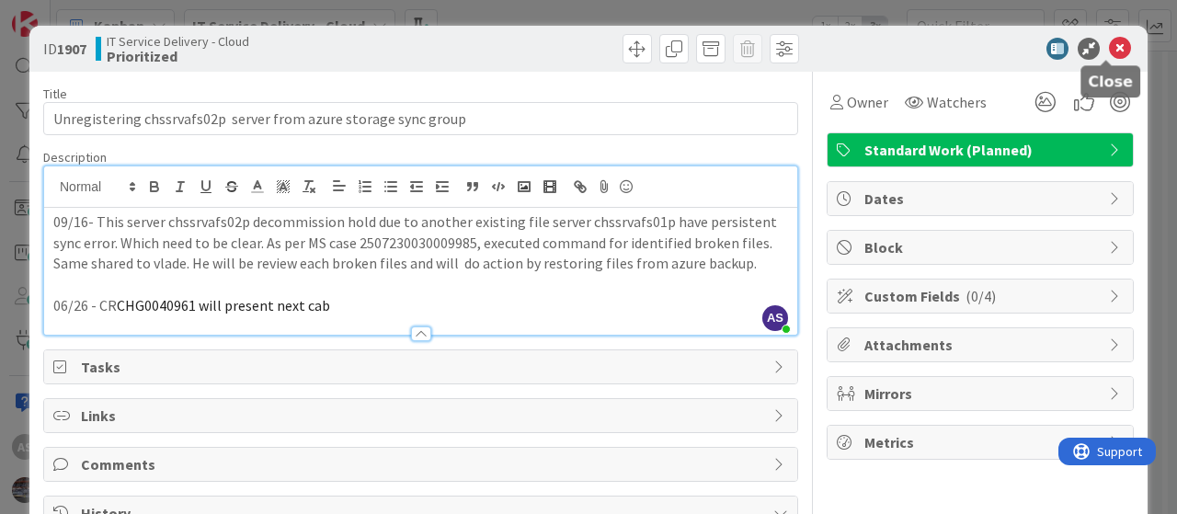
click at [1109, 42] on icon at bounding box center [1120, 49] width 22 height 22
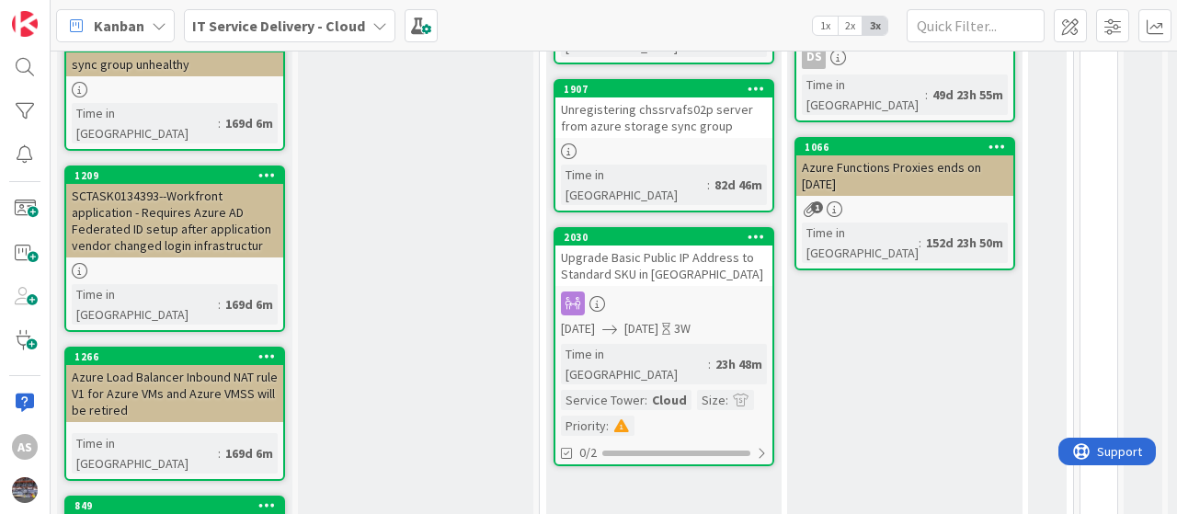
click at [657, 292] on div at bounding box center [664, 304] width 217 height 24
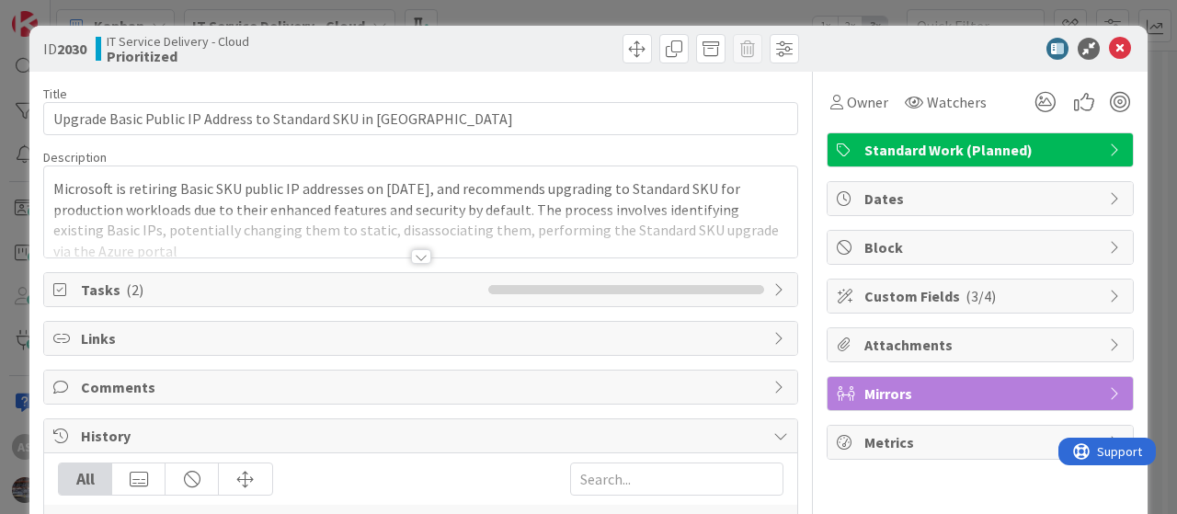
click at [327, 200] on p "Microsoft is retiring Basic SKU public IP addresses on [DATE], and recommends u…" at bounding box center [420, 220] width 735 height 84
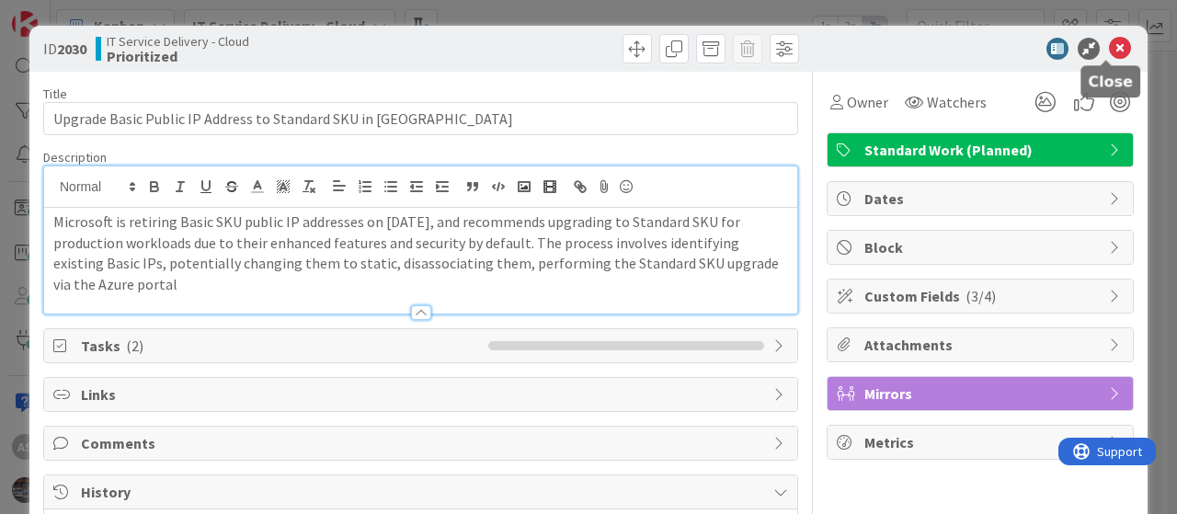
click at [1109, 41] on icon at bounding box center [1120, 49] width 22 height 22
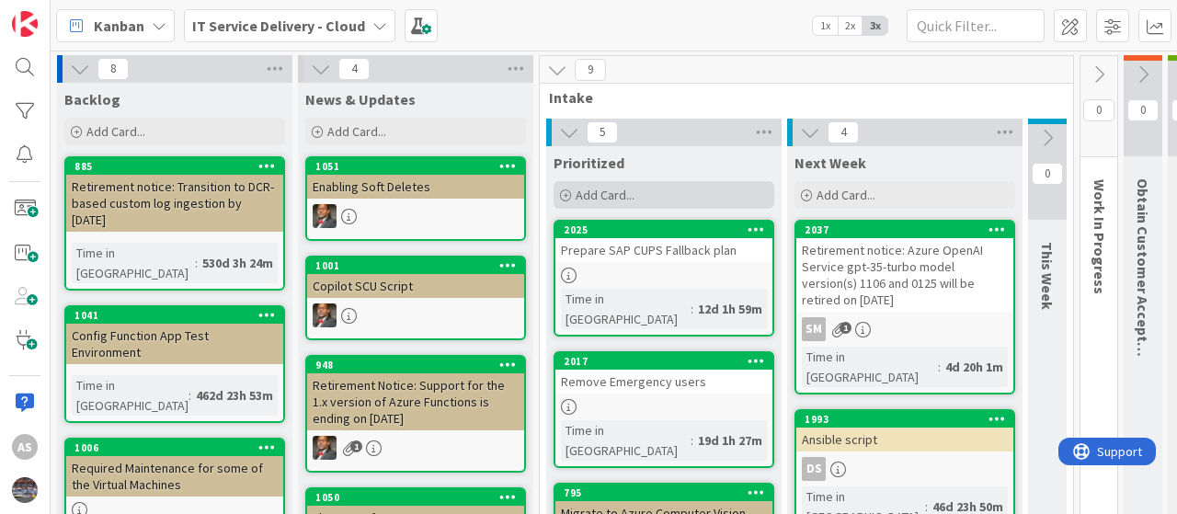
click at [608, 188] on span "Add Card..." at bounding box center [605, 195] width 59 height 17
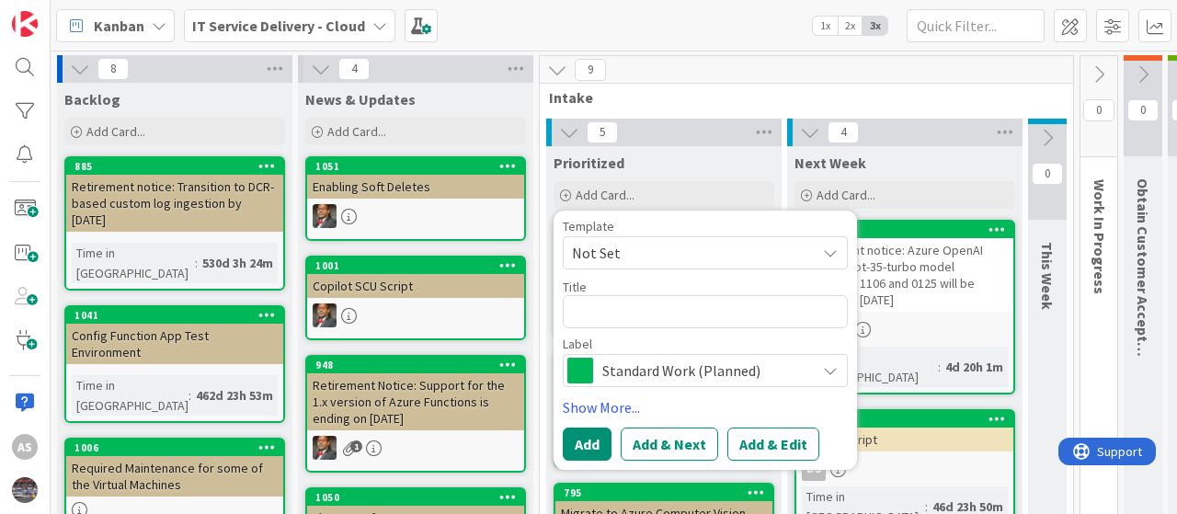
type textarea "x"
type textarea "h"
type textarea "x"
type textarea "hc"
type textarea "x"
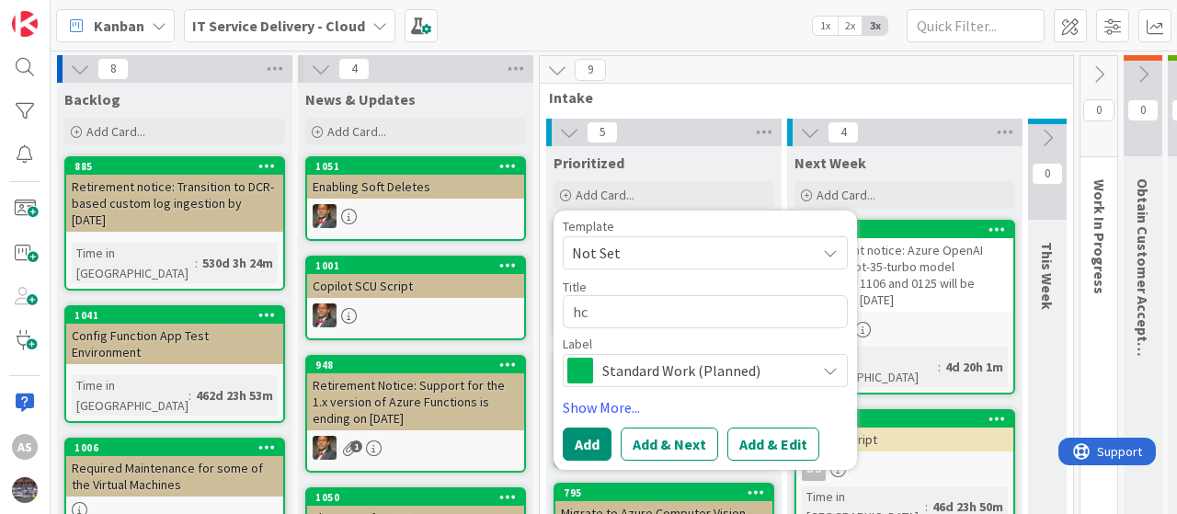
type textarea "hcl"
type textarea "x"
type textarea "hclt"
type textarea "x"
type textarea "hcl"
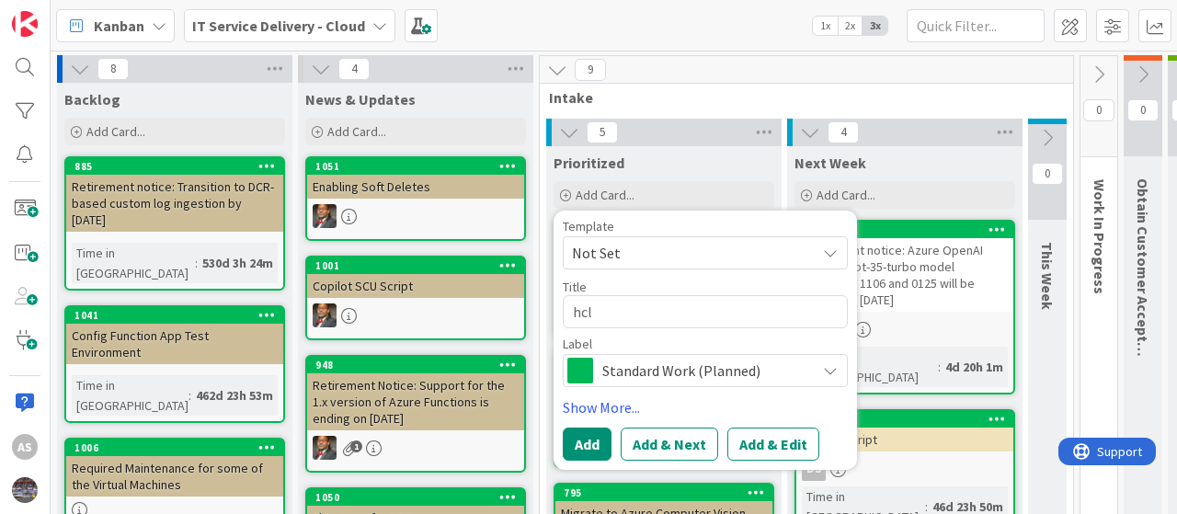
type textarea "x"
type textarea "hcl"
type textarea "x"
type textarea "hcl r"
type textarea "x"
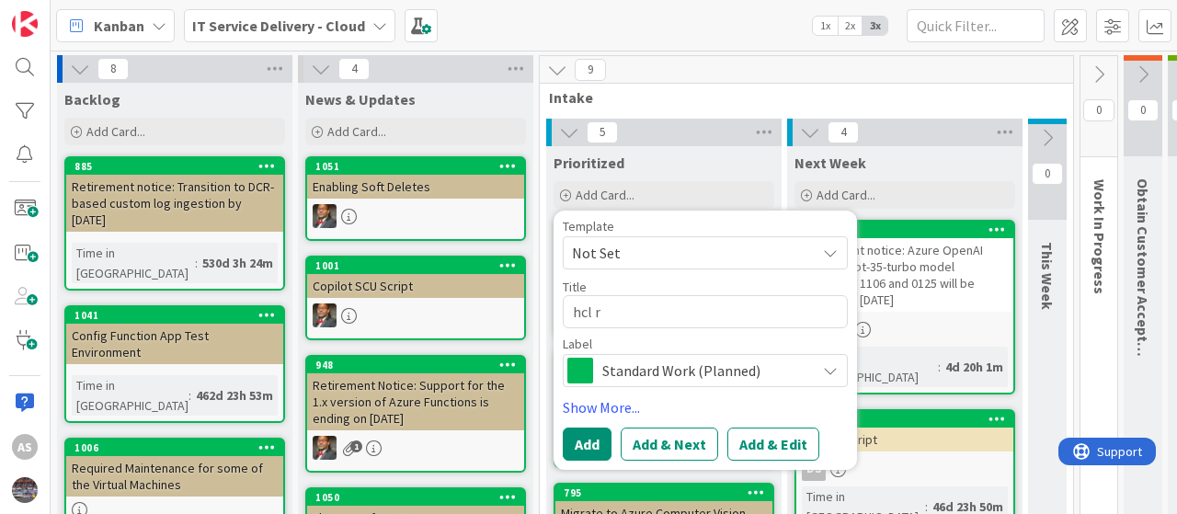
type textarea "hcl re"
type textarea "x"
type textarea "hcl res"
type textarea "x"
type textarea "hcl reso"
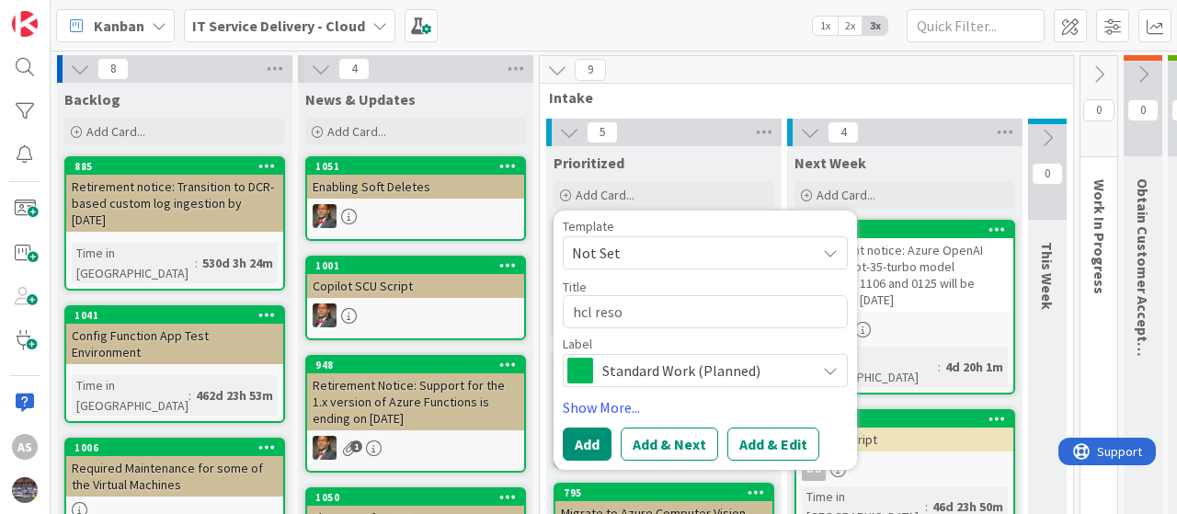
type textarea "x"
type textarea "hcl resou"
type textarea "x"
type textarea "hcl resour"
type textarea "x"
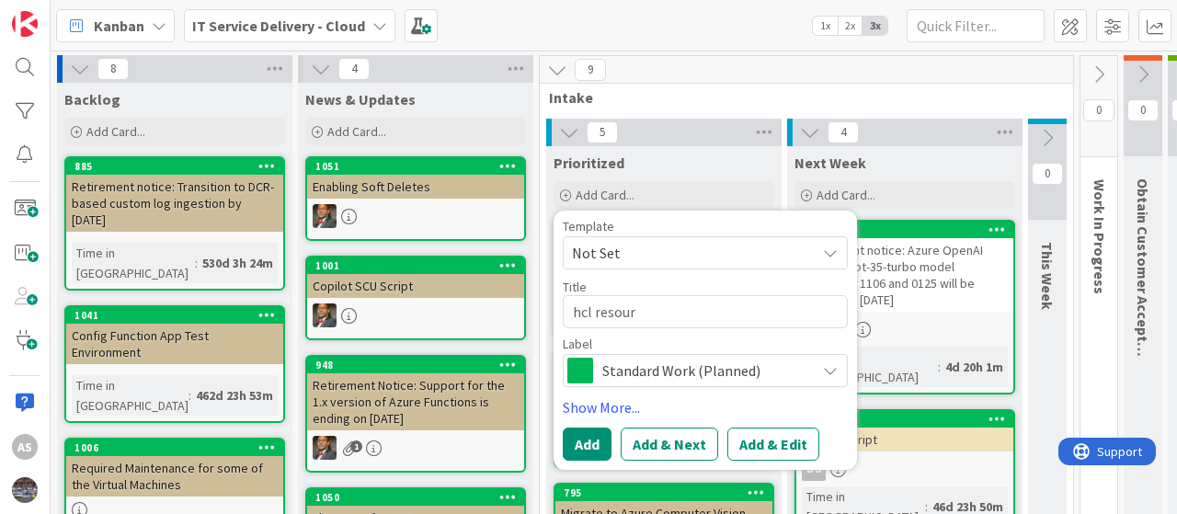
type textarea "hcl resourc"
type textarea "x"
type textarea "hcl resource"
type textarea "x"
type textarea "hcl resource"
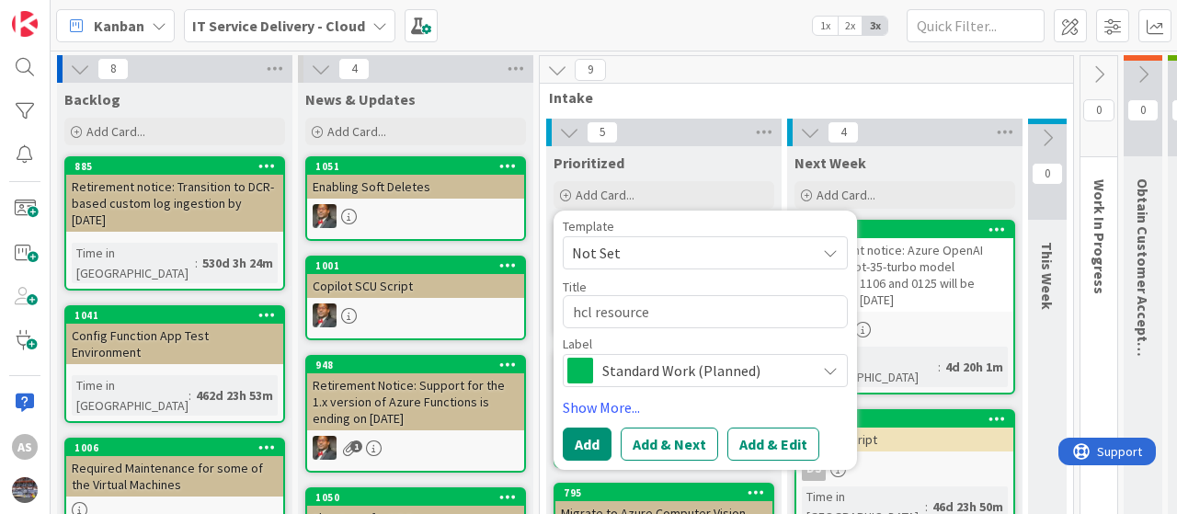
type textarea "x"
type textarea "hcl resource c"
type textarea "x"
type textarea "hcl resource cl"
type textarea "x"
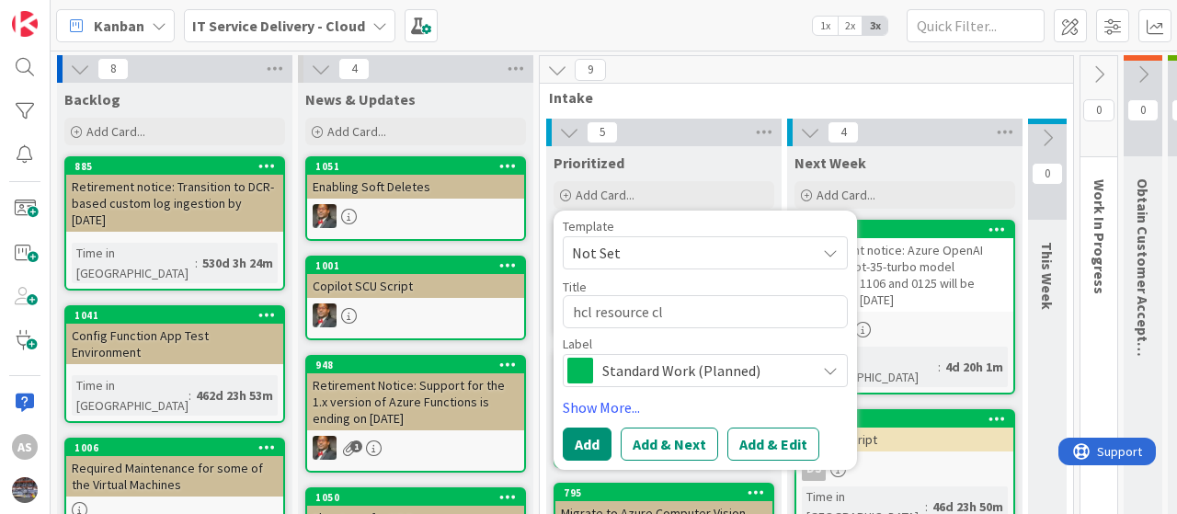
type textarea "hcl resource cle"
type textarea "x"
type textarea "hcl resource clea"
type textarea "x"
type textarea "hcl resource clean"
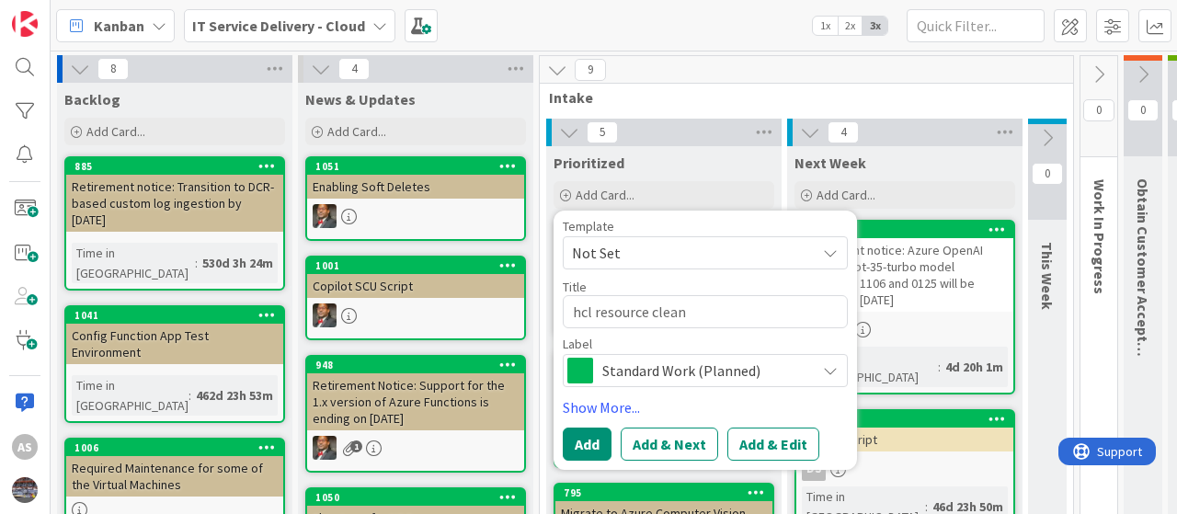
type textarea "x"
type textarea "hcl resource cleanu"
type textarea "x"
type textarea "hcl resource cleanup"
click at [583, 441] on button "Add" at bounding box center [587, 444] width 49 height 33
